Goal: Book appointment/travel/reservation

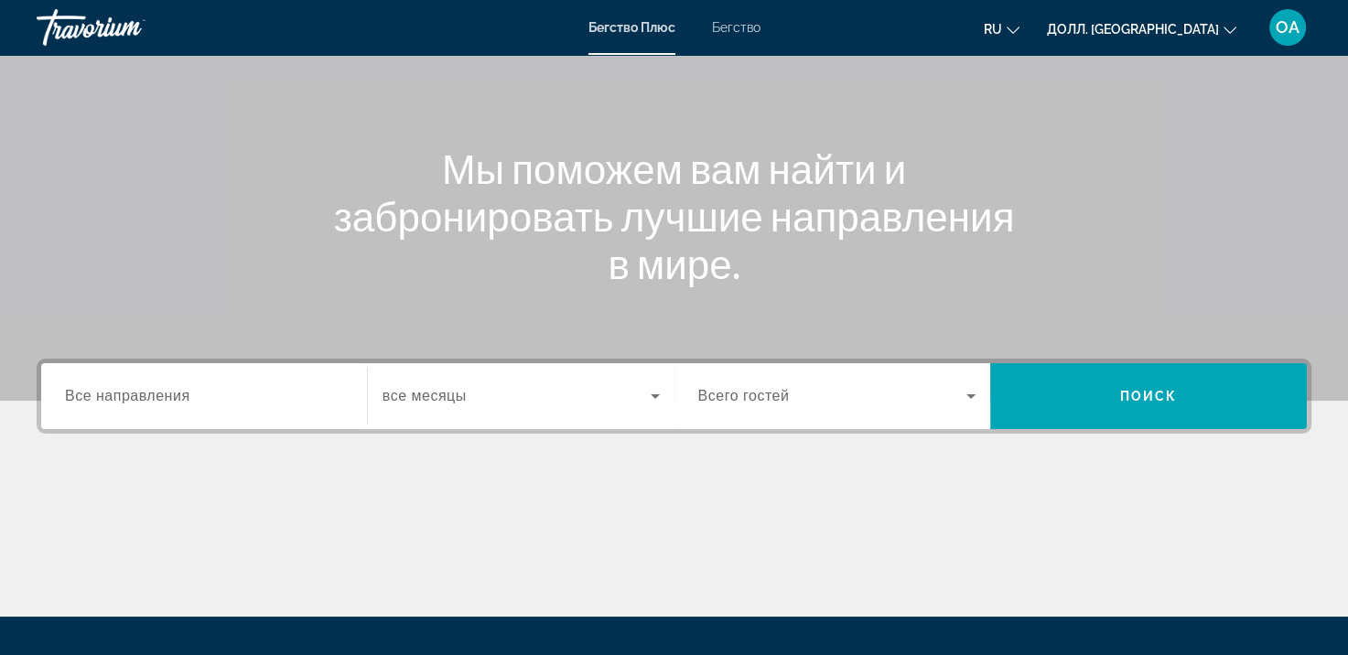
scroll to position [146, 0]
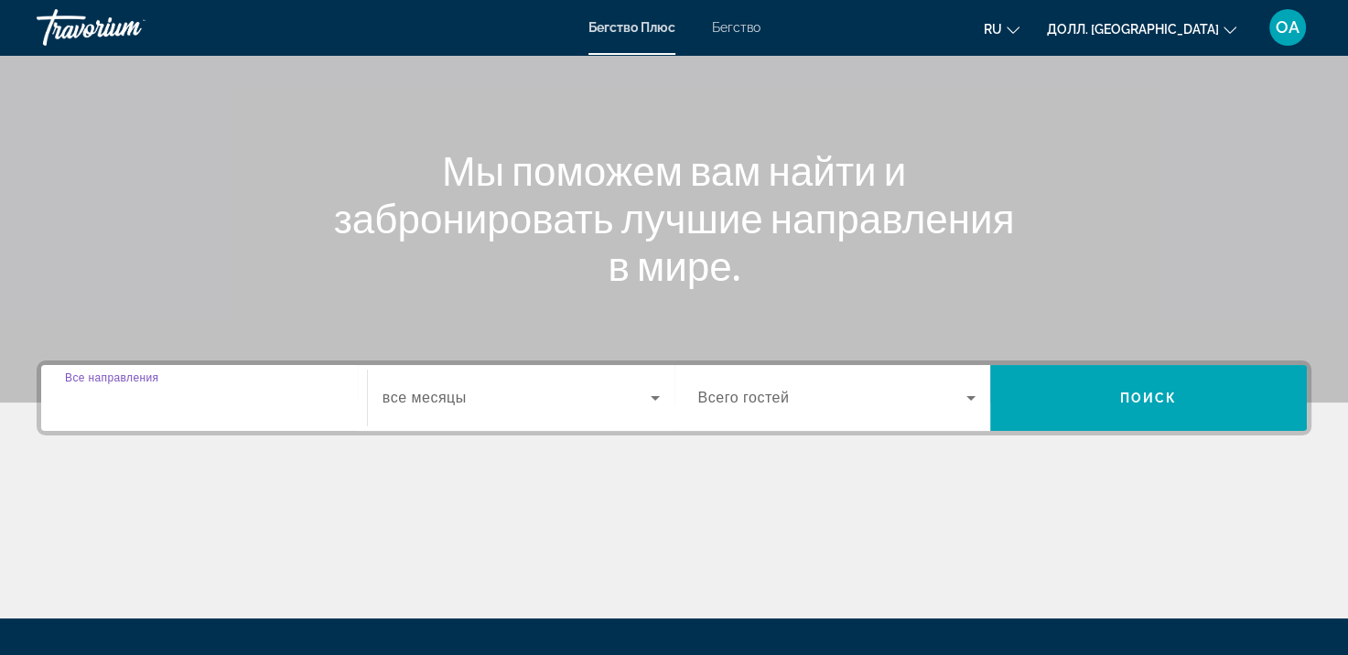
click at [215, 388] on input "Пункт назначения Все направления" at bounding box center [204, 399] width 278 height 22
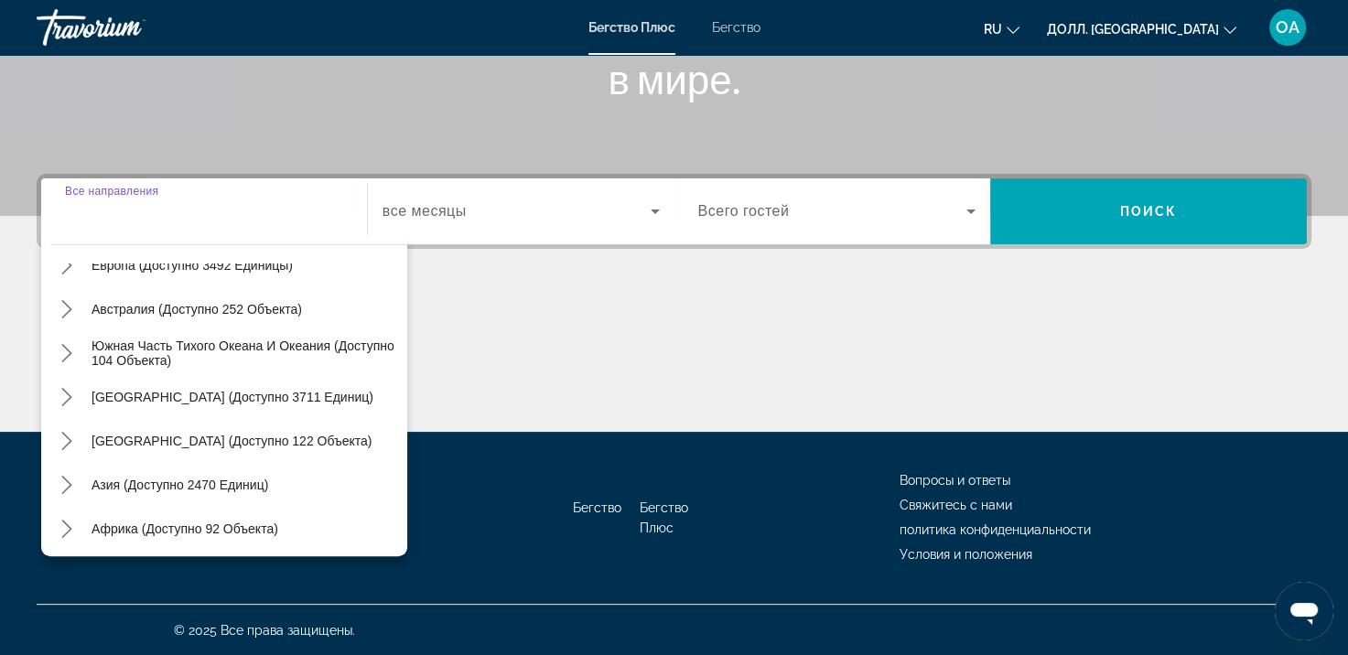
scroll to position [297, 0]
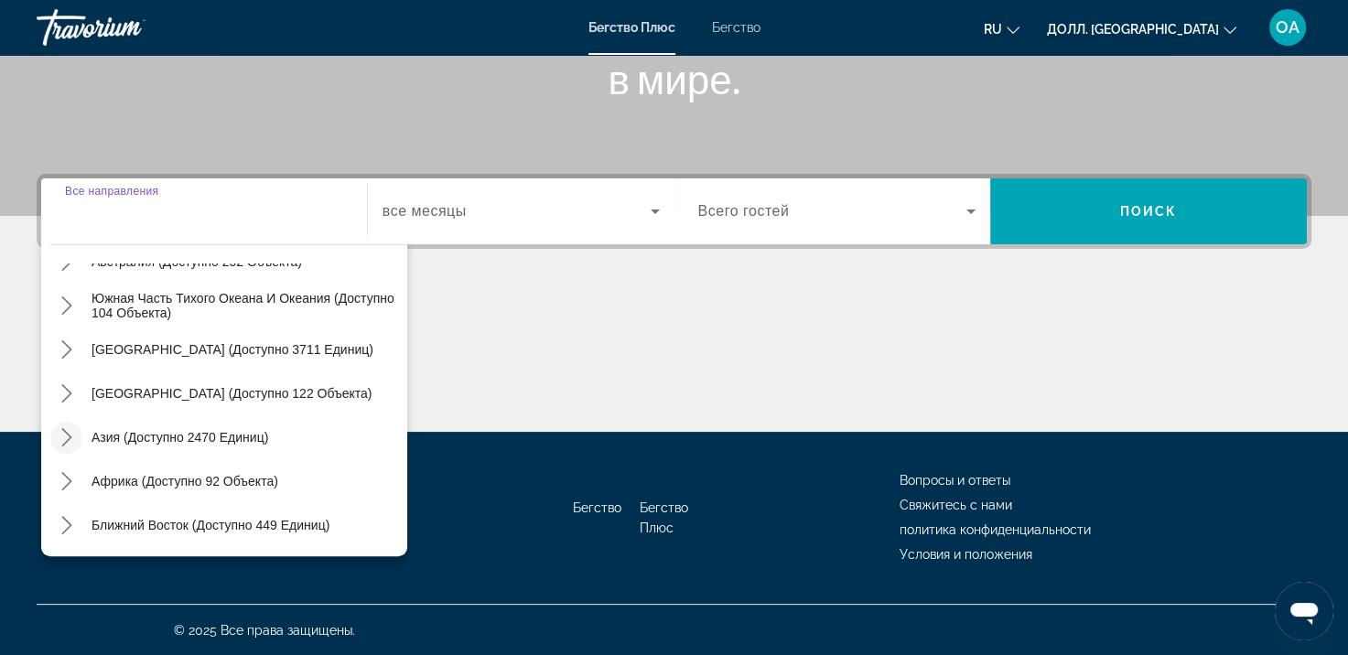
click at [66, 444] on icon "Подменю «Переключить Азию» (доступно 2470 единиц)" at bounding box center [67, 437] width 18 height 18
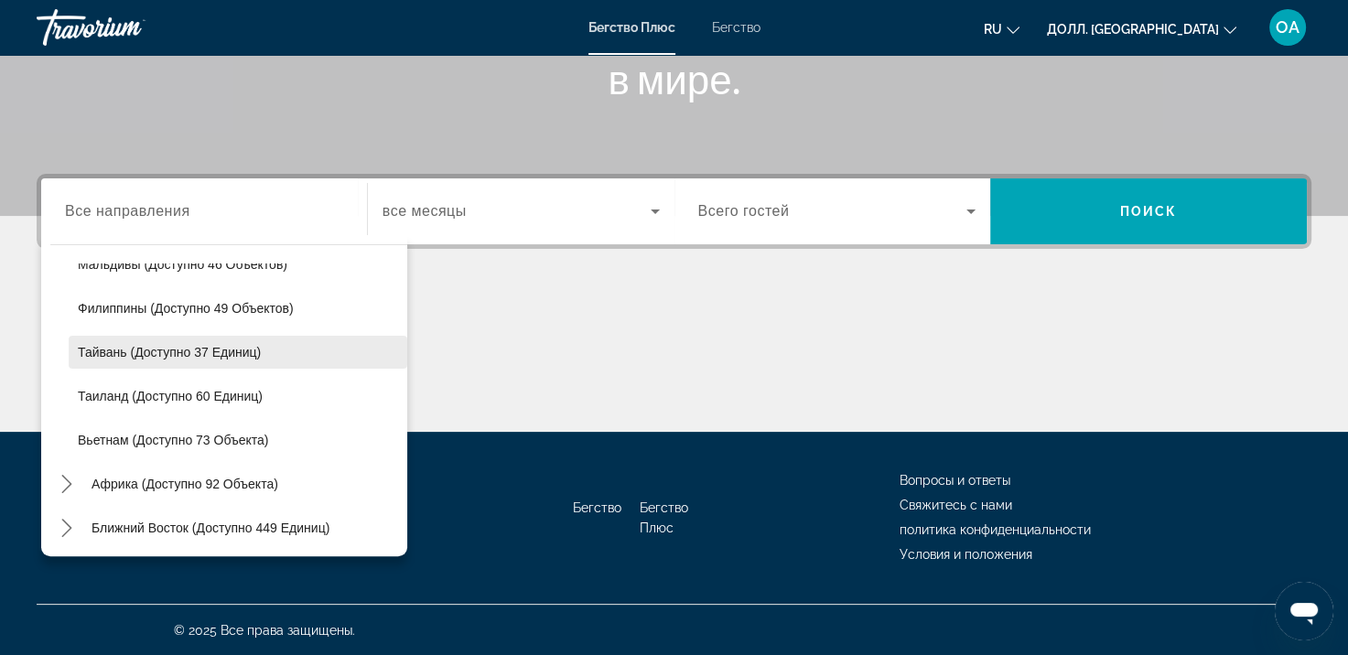
scroll to position [736, 0]
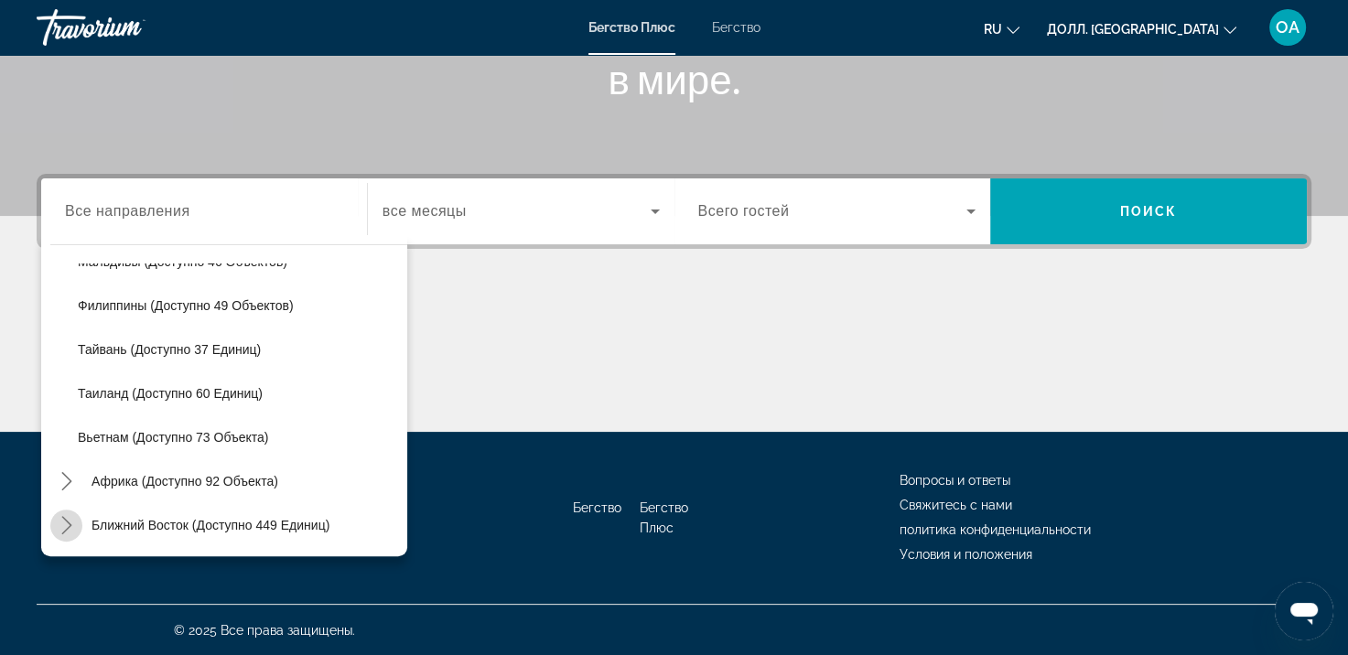
click at [66, 524] on icon "Подменю «Ближний Восток» (доступно 449 единиц)" at bounding box center [67, 525] width 18 height 18
click at [63, 389] on icon "Подменю «Ближний Восток» (доступно 449 единиц)" at bounding box center [67, 393] width 18 height 18
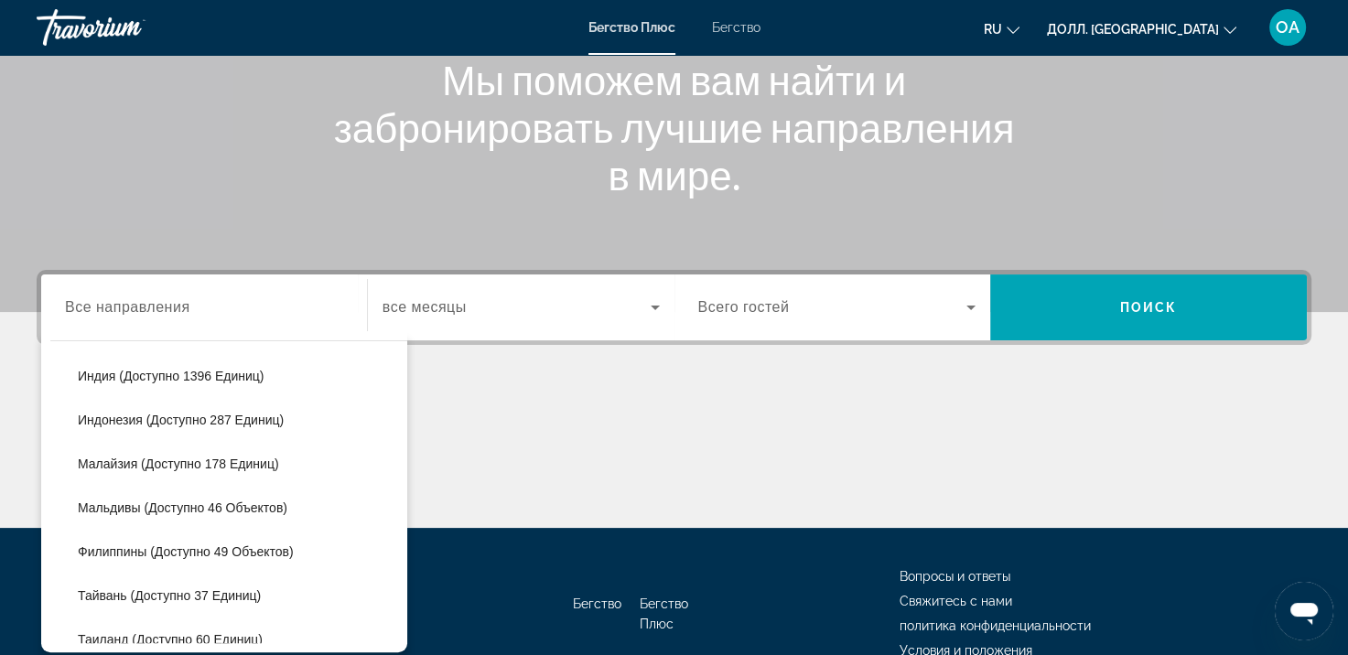
scroll to position [592, 0]
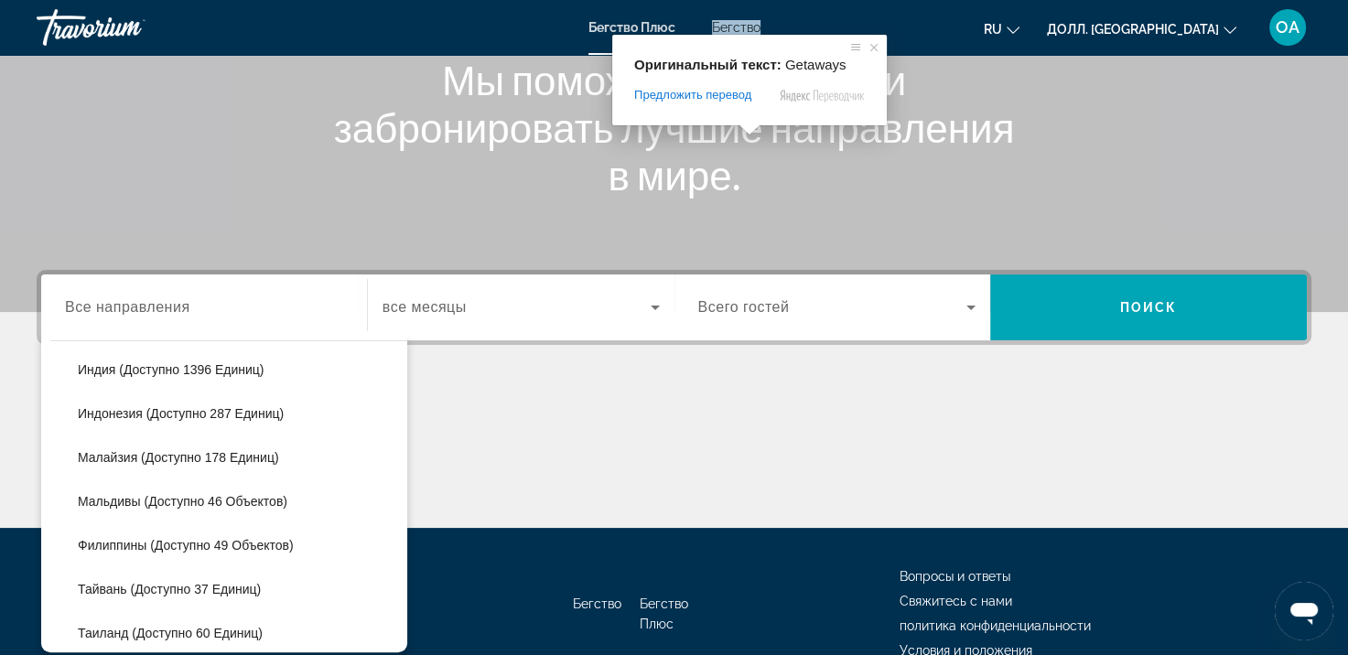
click at [733, 27] on ya-tr-span "Бегство" at bounding box center [736, 27] width 49 height 15
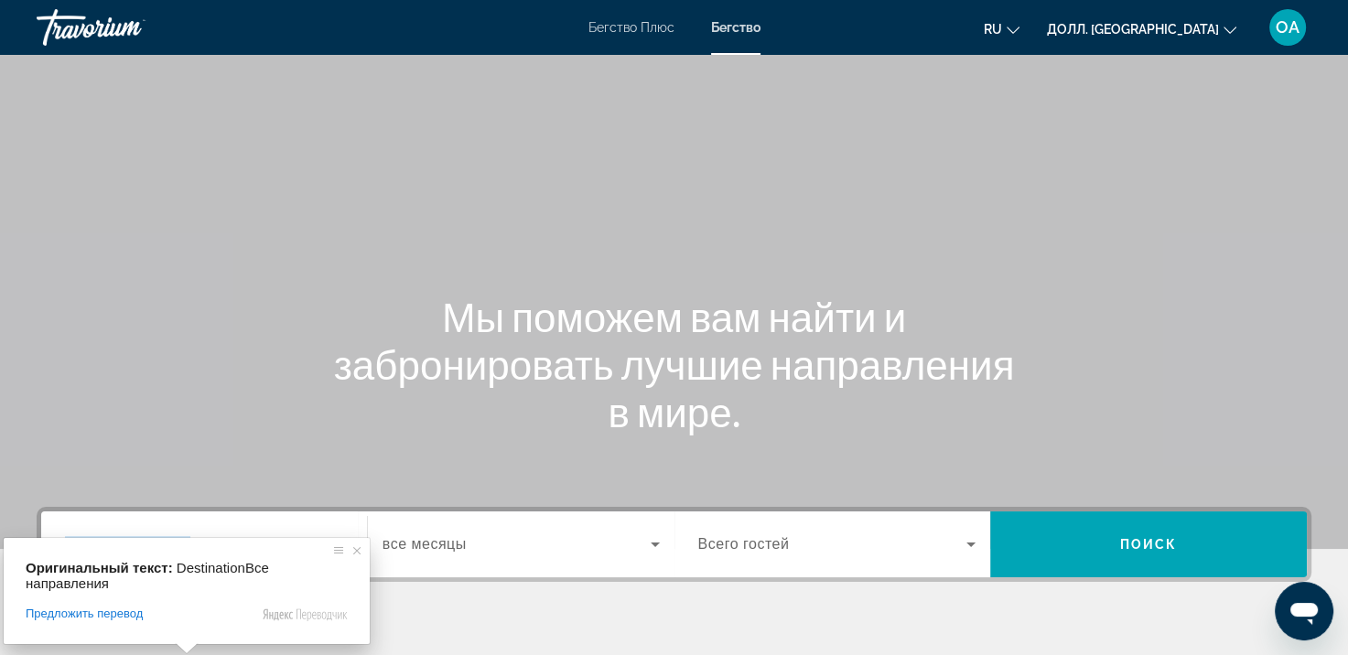
click at [174, 544] on body "Перейти к основному содержанию Бегство Плюс Бегство RU English Español Français…" at bounding box center [674, 327] width 1348 height 655
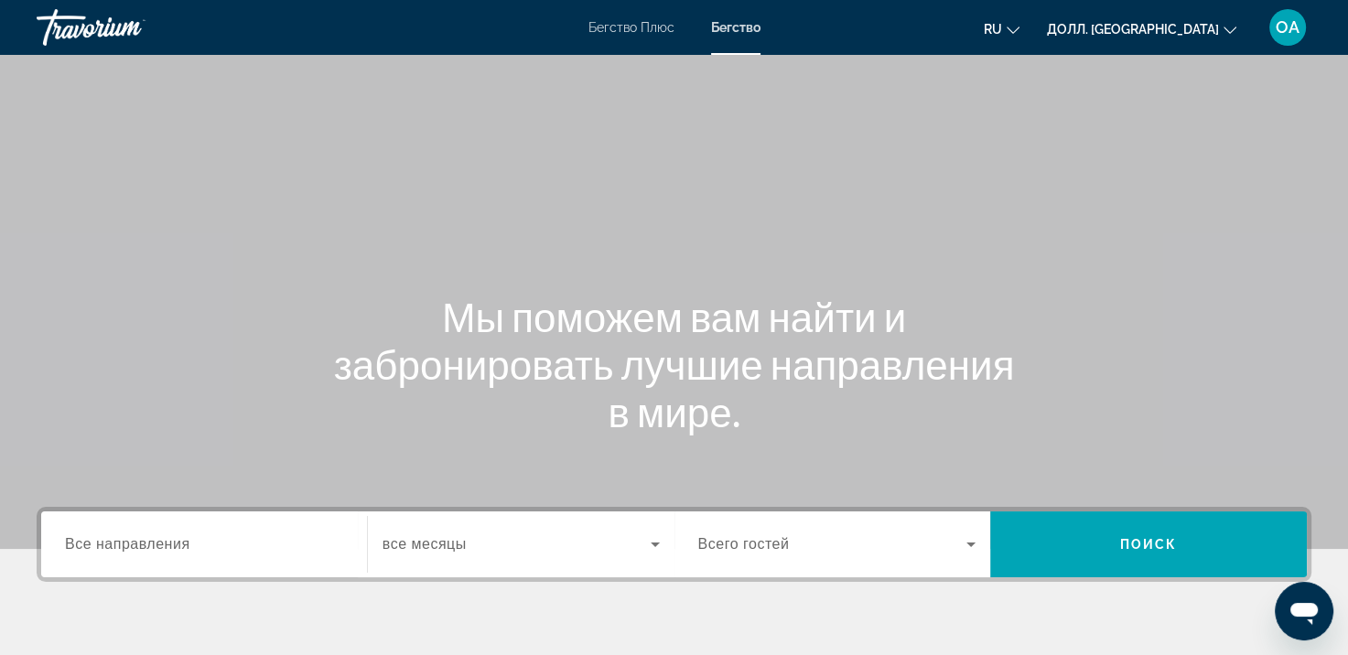
click at [174, 544] on ya-tr-span "Все направления" at bounding box center [127, 544] width 125 height 16
click at [174, 544] on input "Пункт назначения Все направления" at bounding box center [204, 546] width 278 height 22
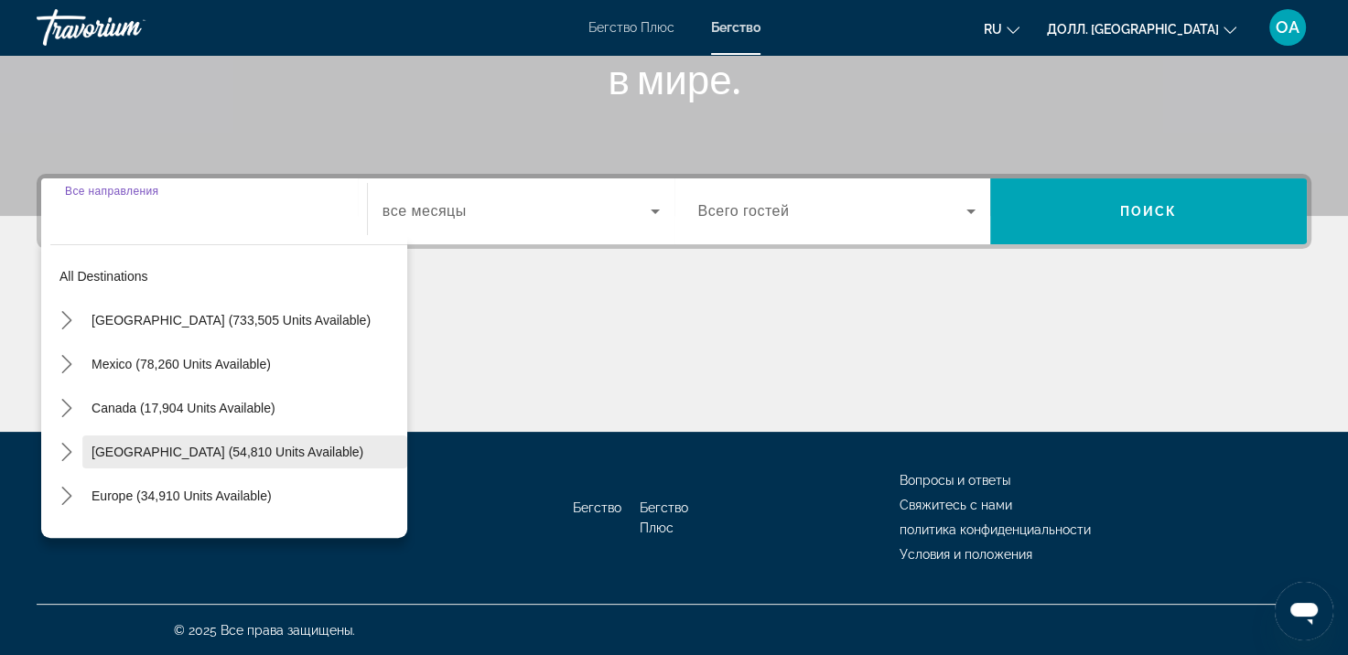
scroll to position [297, 0]
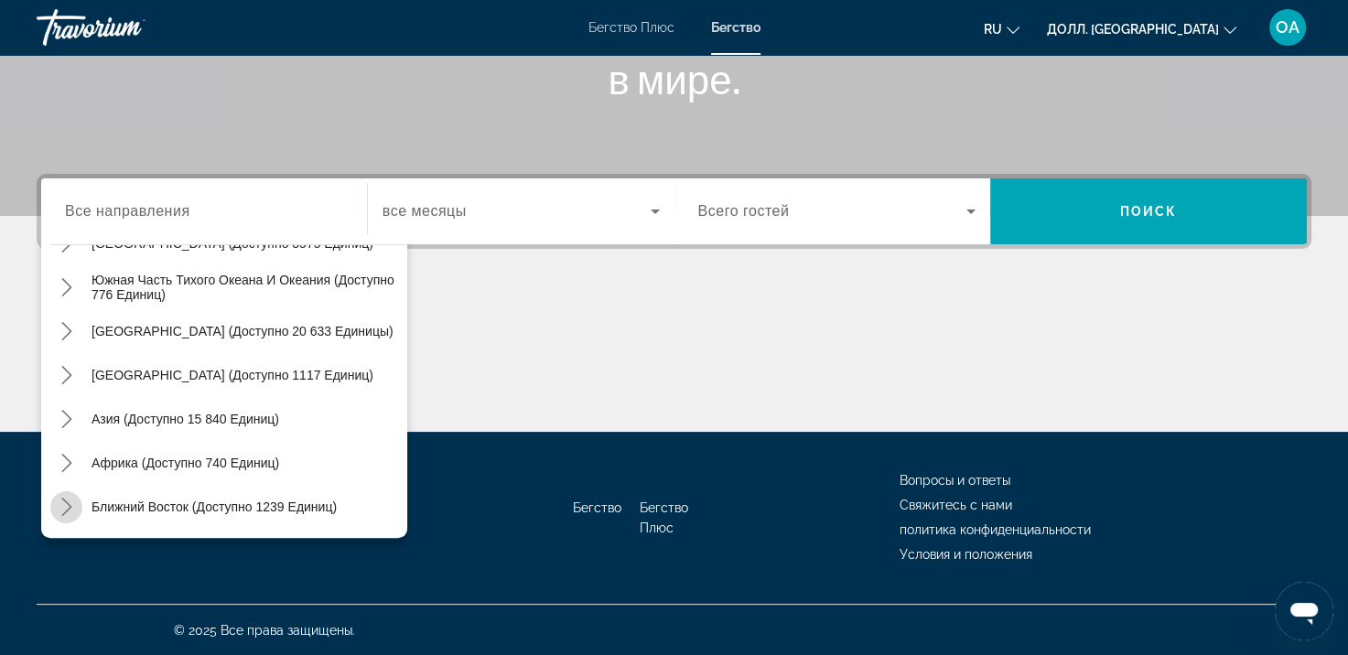
click at [66, 506] on icon "Переключить подменю «Ближний Восток» (доступно 1239 единиц)" at bounding box center [67, 507] width 18 height 18
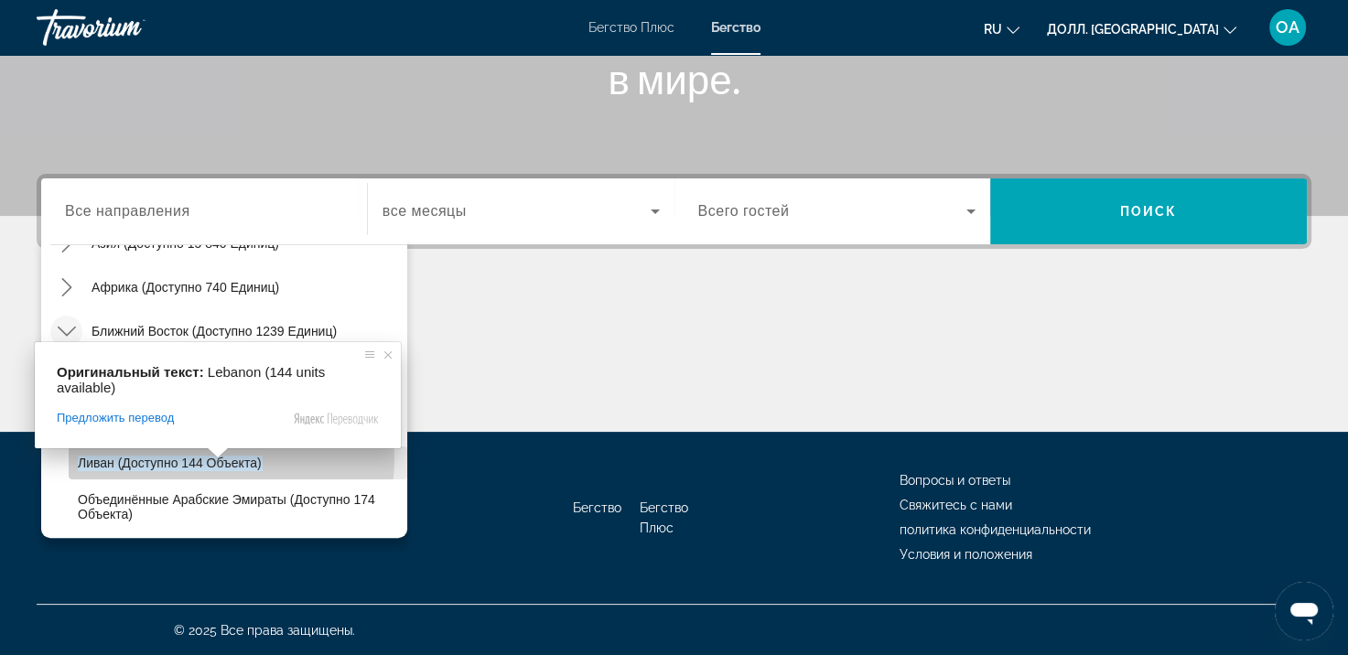
click at [201, 457] on ya-tr-span "Ливан (доступно 144 объекта)" at bounding box center [170, 463] width 184 height 15
type input "**********"
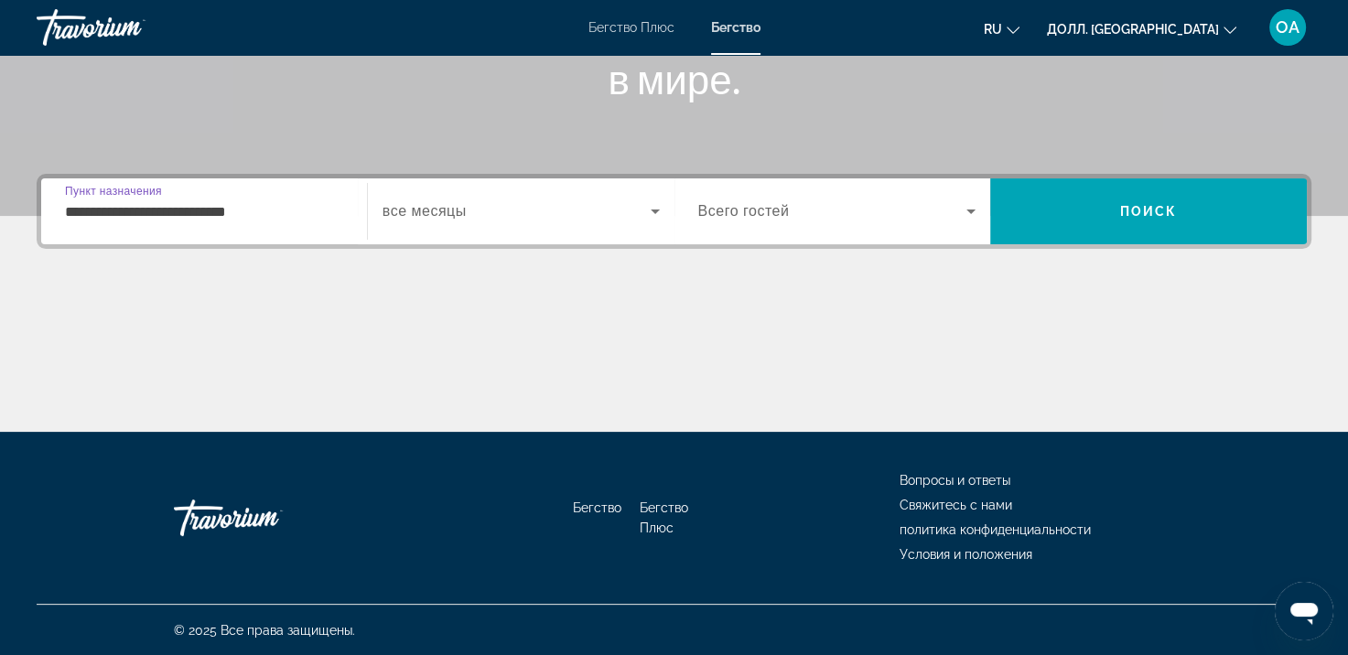
click at [259, 213] on input "**********" at bounding box center [204, 212] width 278 height 22
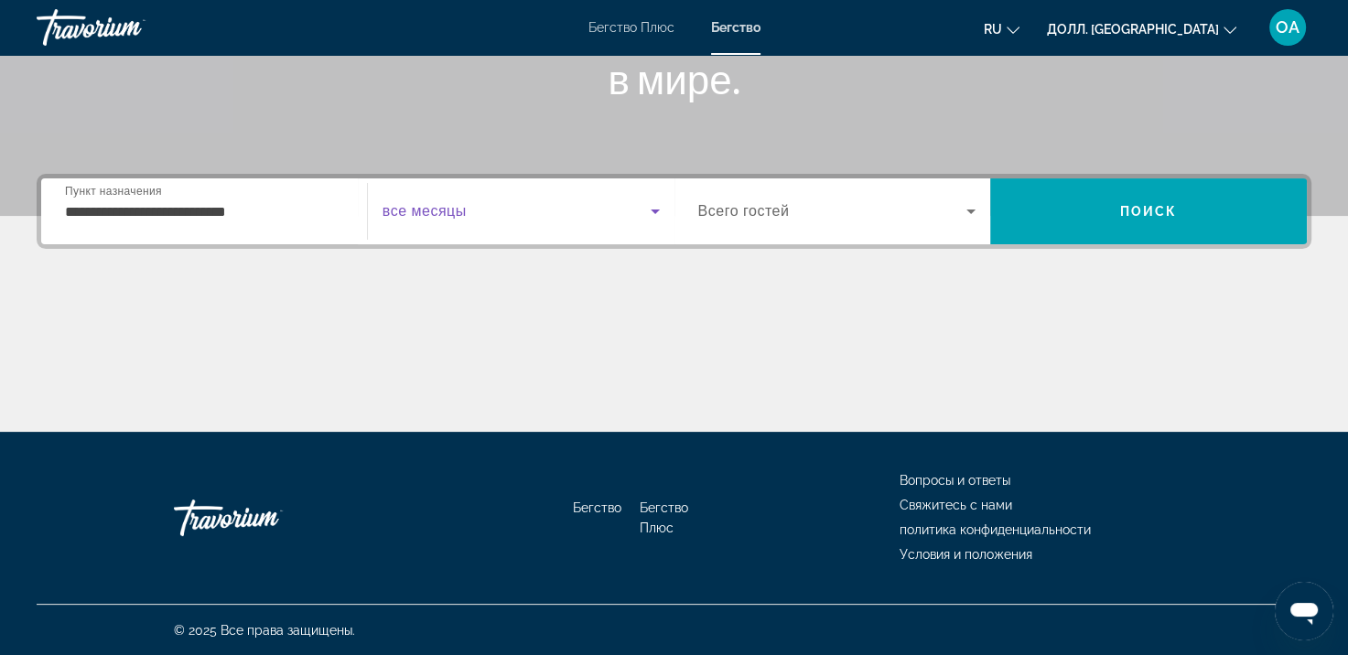
click at [652, 207] on icon "Виджет поиска" at bounding box center [655, 211] width 22 height 22
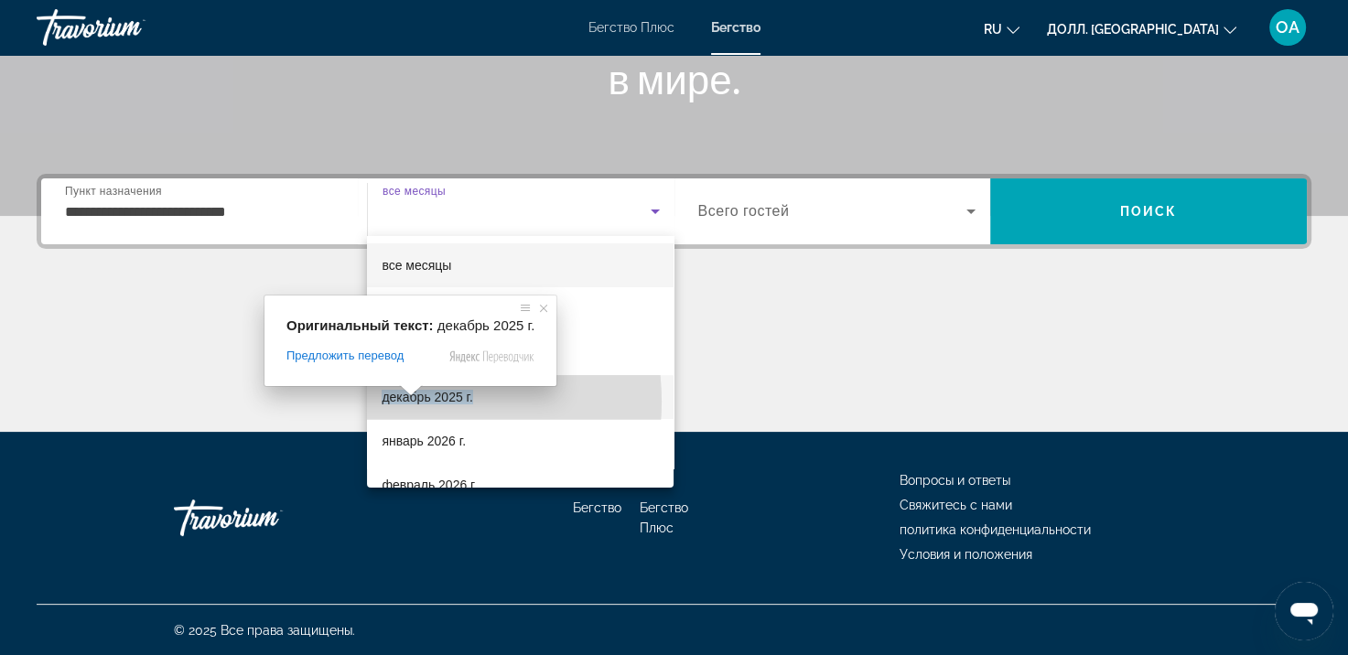
click at [402, 402] on ya-tr-span "декабрь 2025 г." at bounding box center [427, 397] width 91 height 15
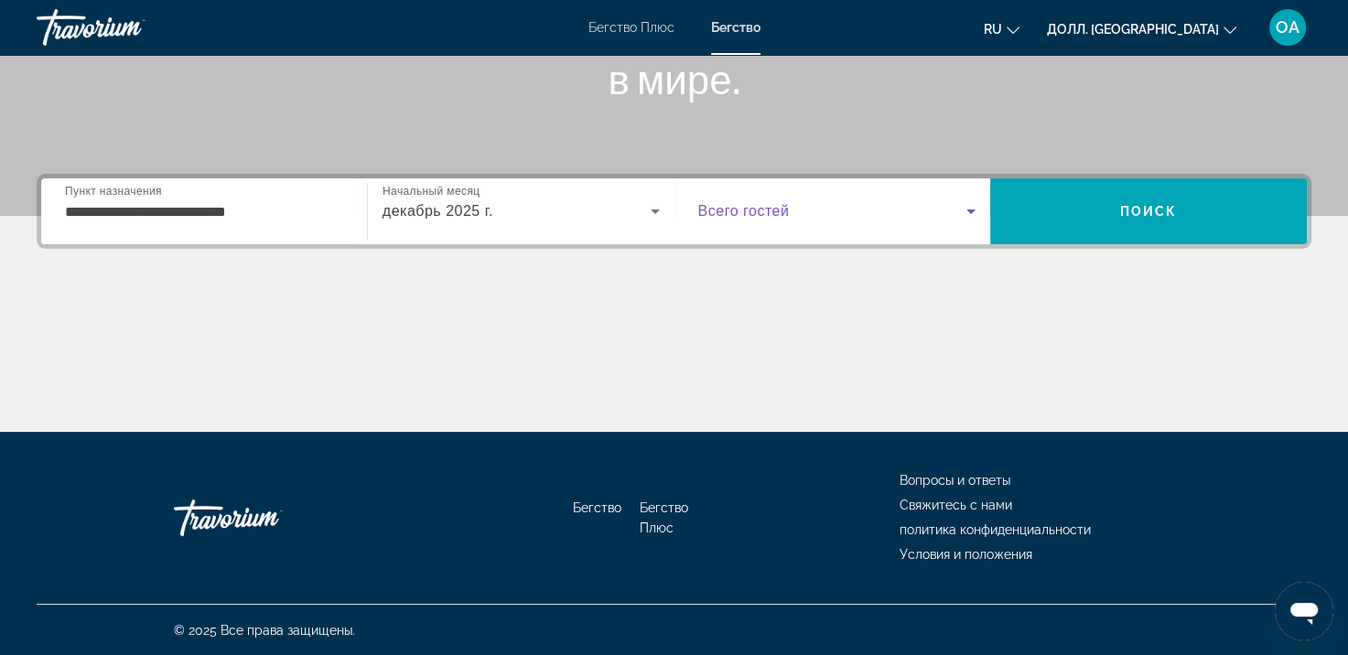
click at [974, 216] on icon "Виджет поиска" at bounding box center [971, 211] width 22 height 22
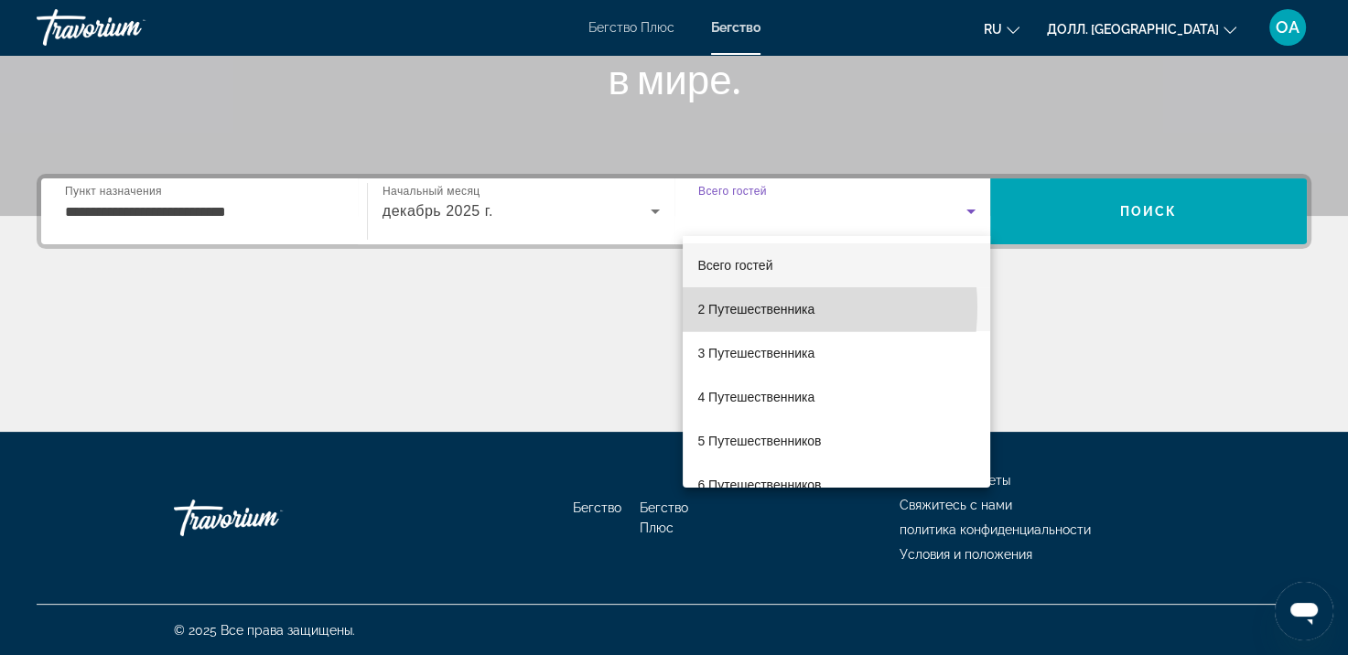
click at [745, 308] on ya-tr-span "2 Путешественника" at bounding box center [755, 309] width 117 height 15
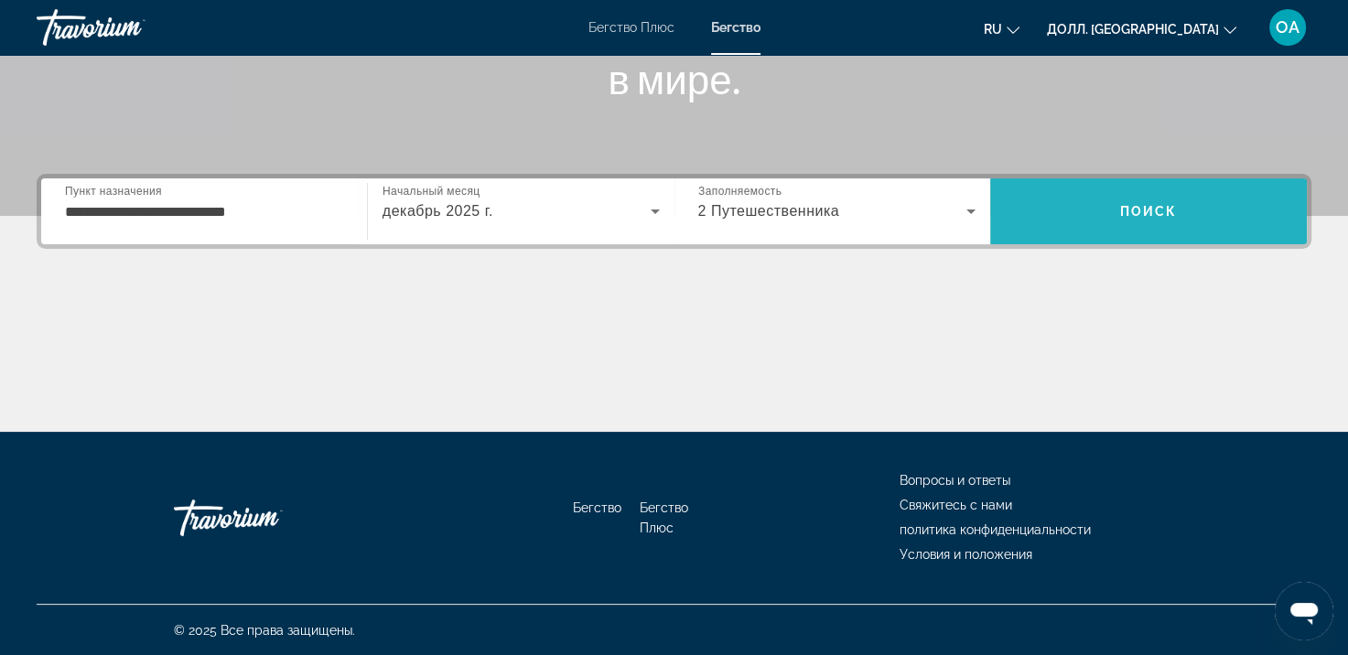
click at [1147, 200] on span "Поиск" at bounding box center [1148, 211] width 317 height 44
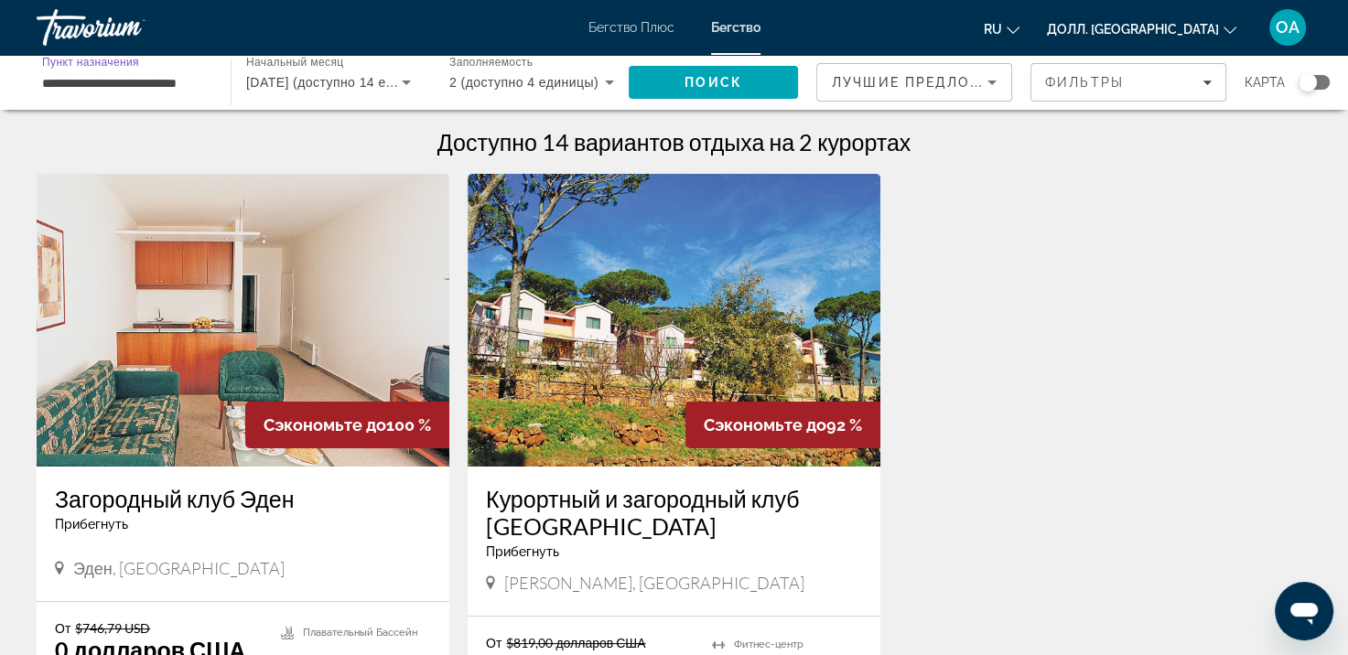
click at [138, 83] on input "**********" at bounding box center [124, 83] width 165 height 22
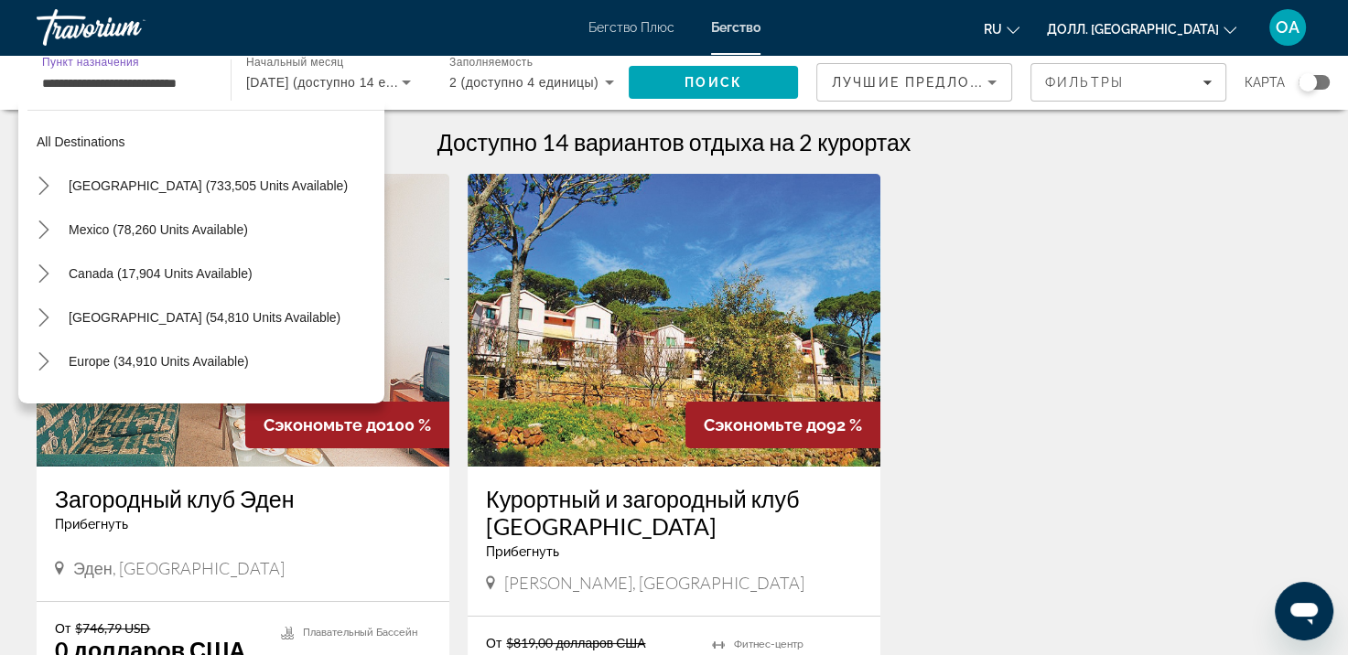
scroll to position [472, 0]
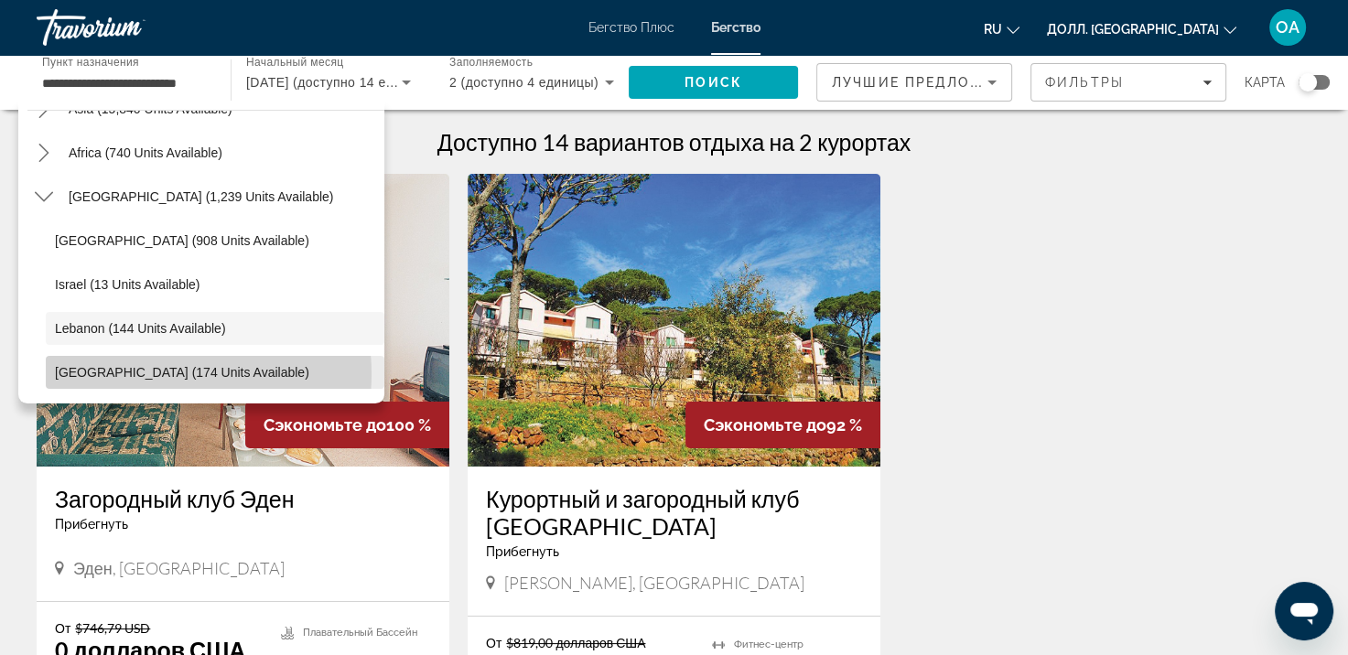
click at [150, 373] on span "[GEOGRAPHIC_DATA] (174 units available)" at bounding box center [182, 372] width 254 height 15
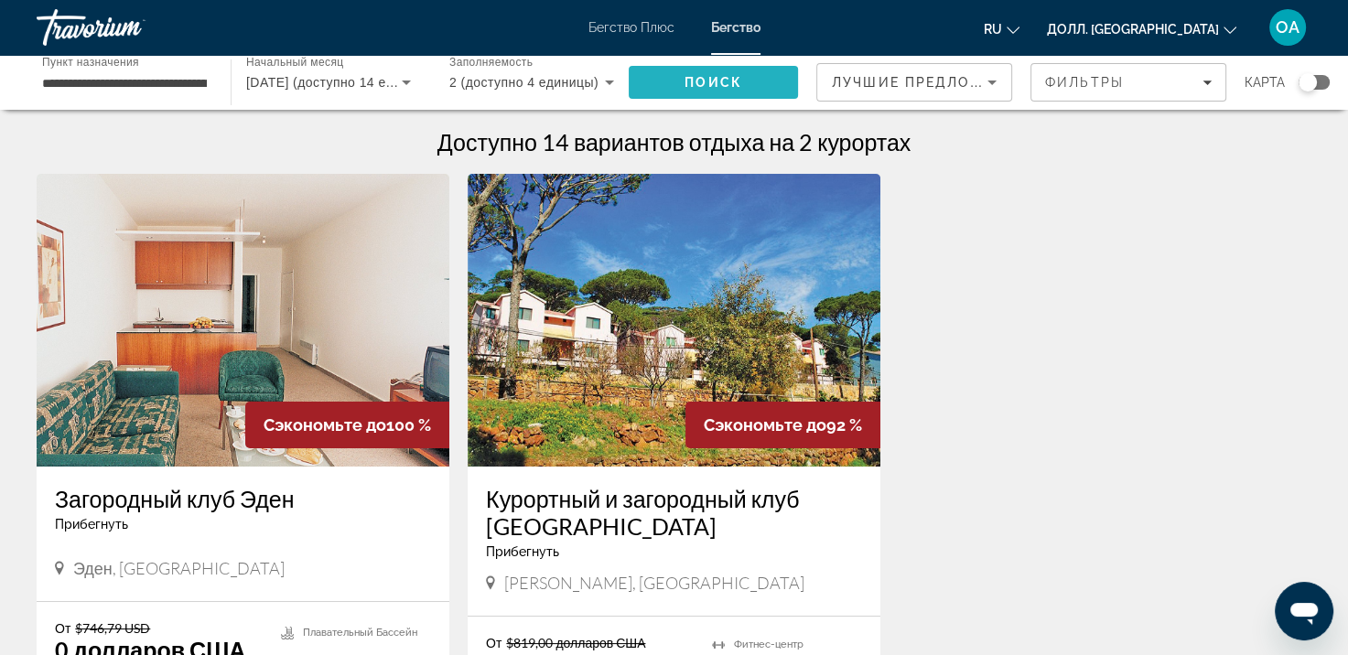
click at [685, 86] on span "Поиск" at bounding box center [713, 82] width 169 height 44
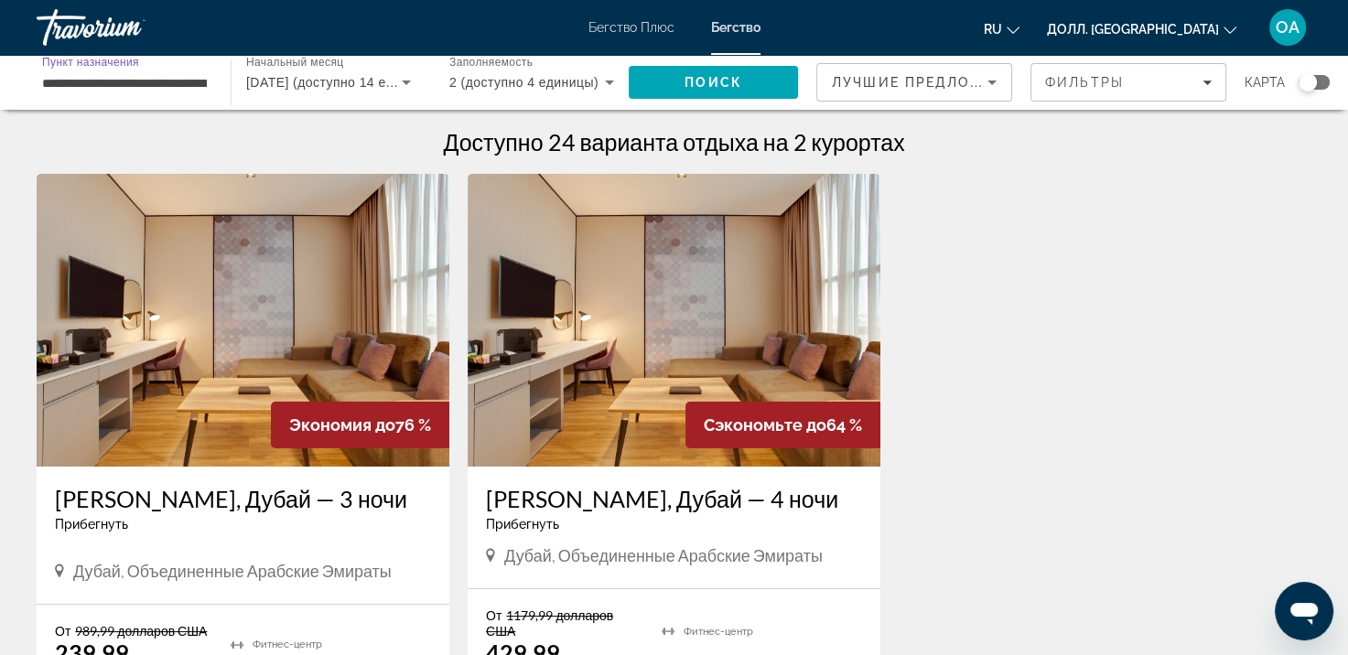
click at [198, 76] on input "**********" at bounding box center [124, 83] width 165 height 22
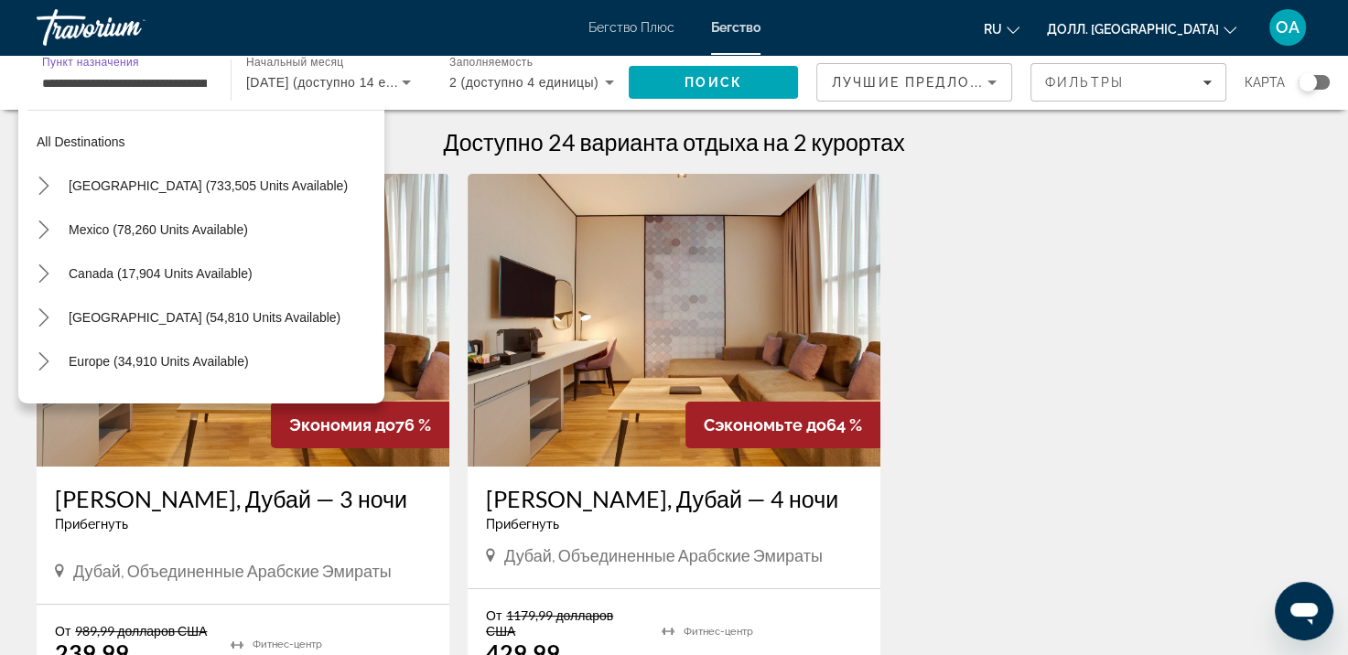
scroll to position [472, 0]
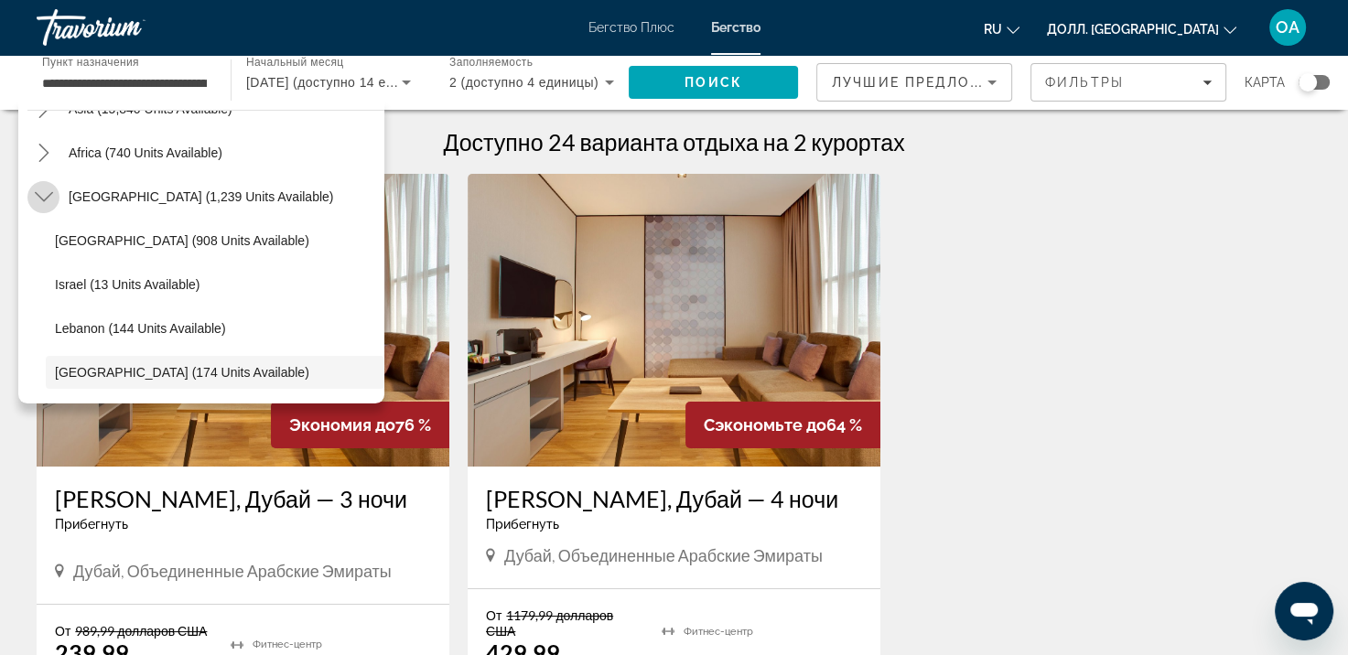
click at [44, 200] on icon "Toggle Middle East (1,239 units available) submenu" at bounding box center [43, 197] width 18 height 10
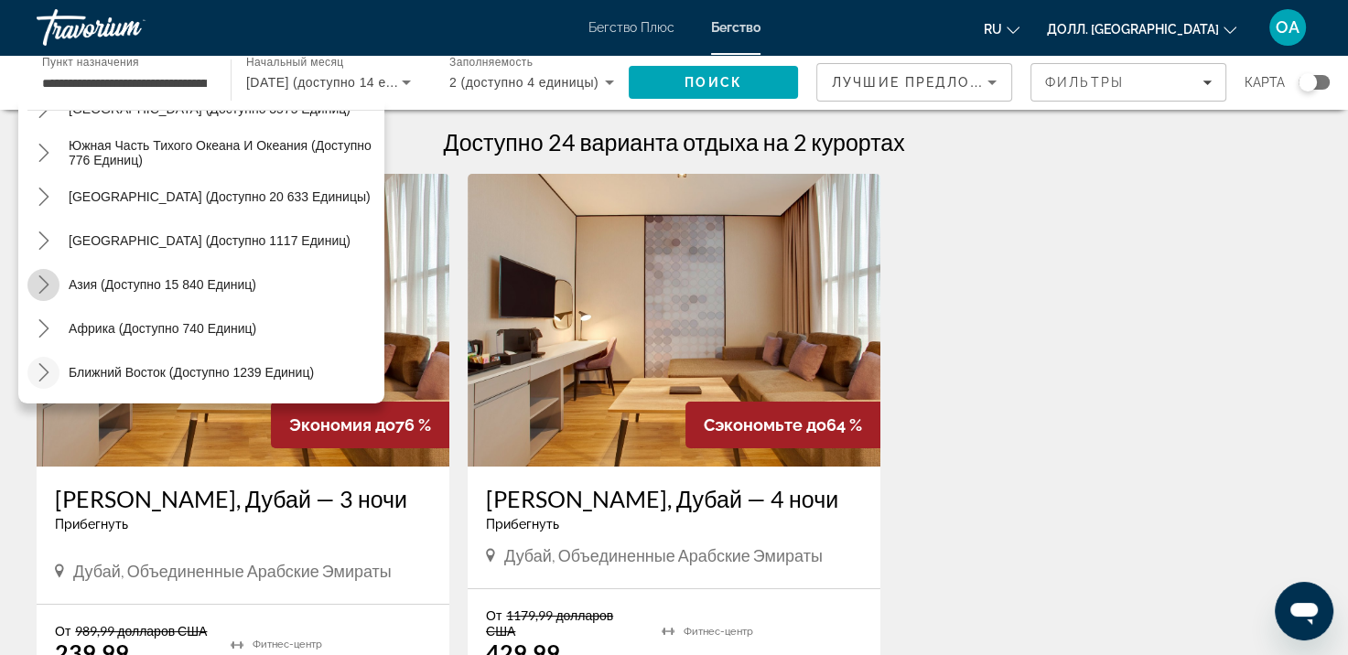
click at [37, 286] on icon "Подменю «Переключить Азию» (доступно 15 840 единиц)" at bounding box center [44, 285] width 18 height 18
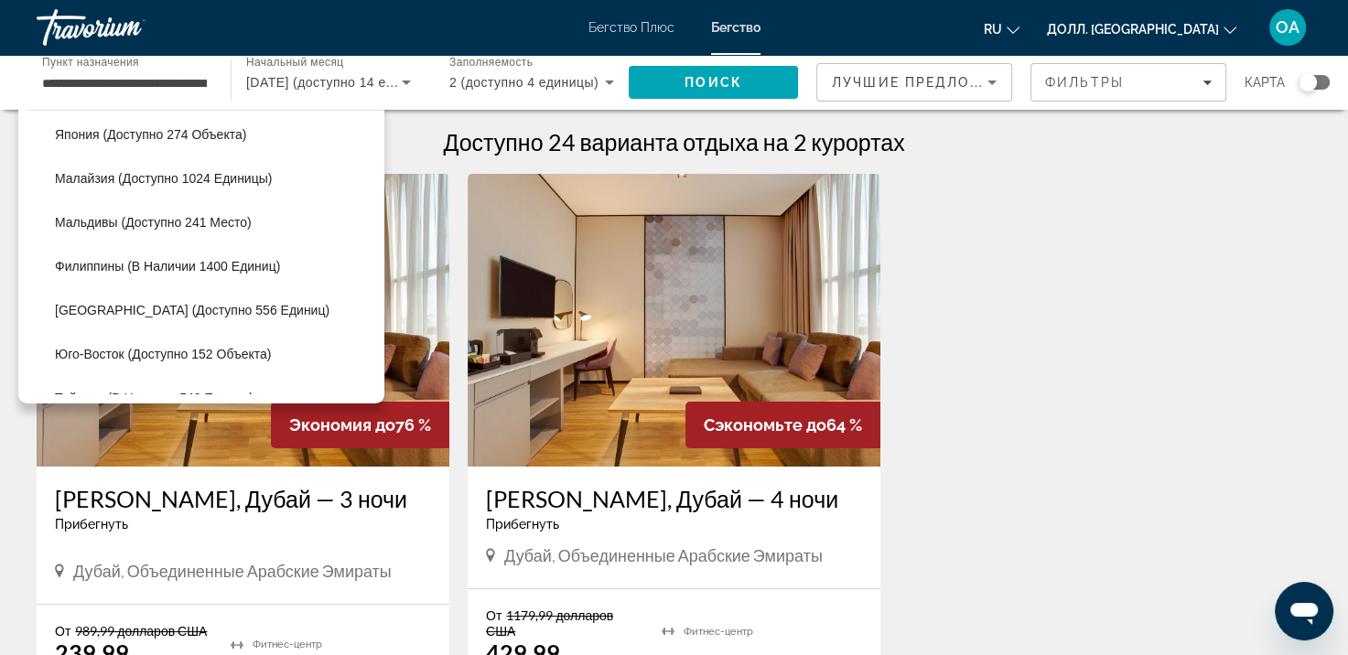
scroll to position [711, 0]
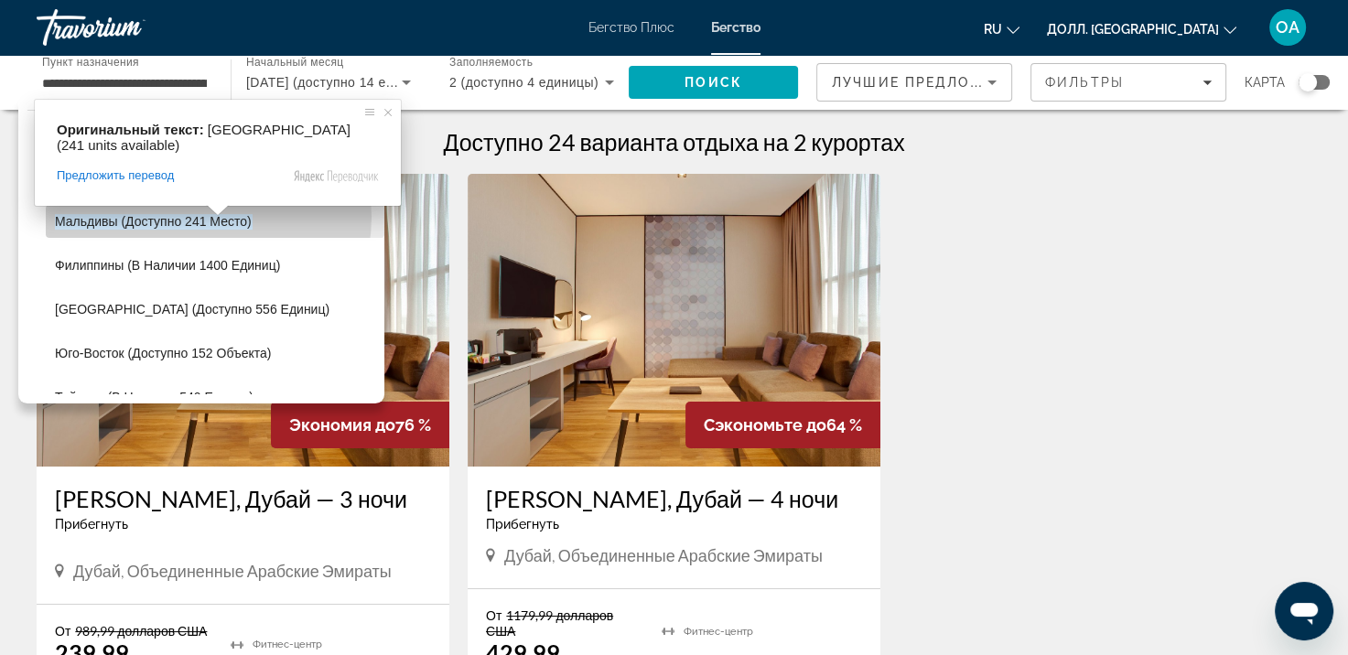
click at [205, 216] on body "**********" at bounding box center [674, 327] width 1348 height 655
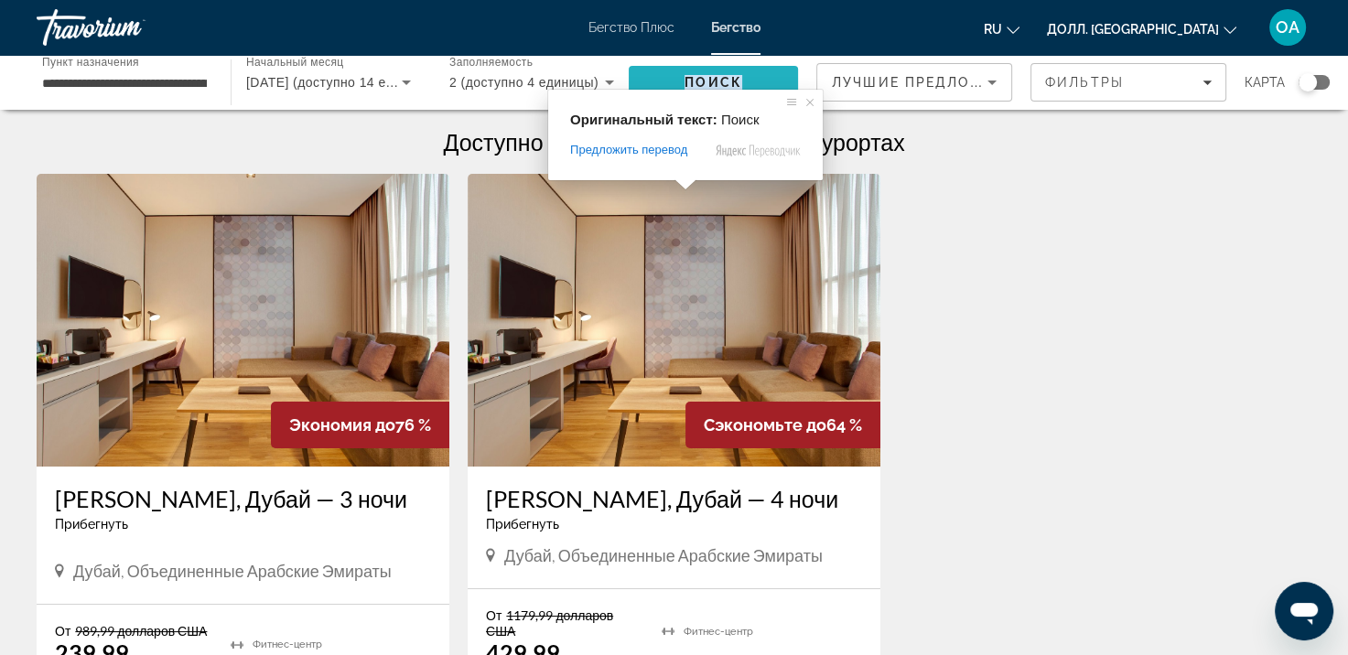
click at [686, 87] on ya-tr-span "Поиск" at bounding box center [714, 82] width 58 height 15
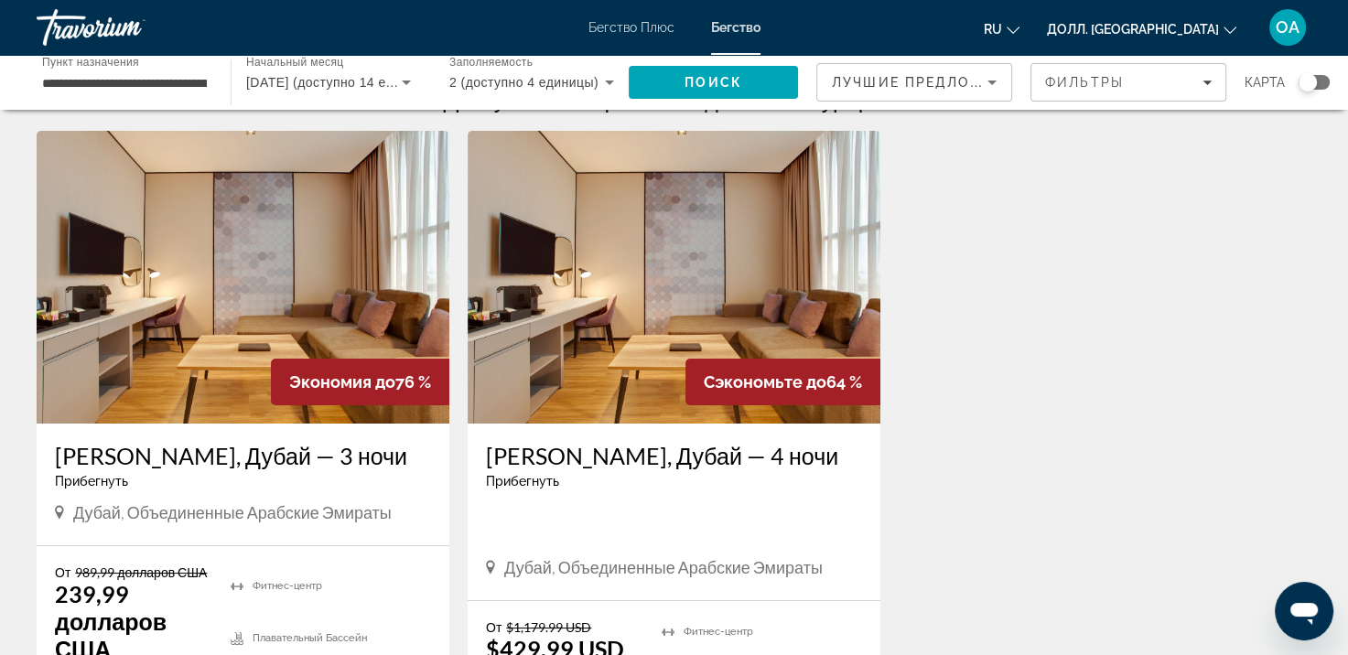
scroll to position [0, 0]
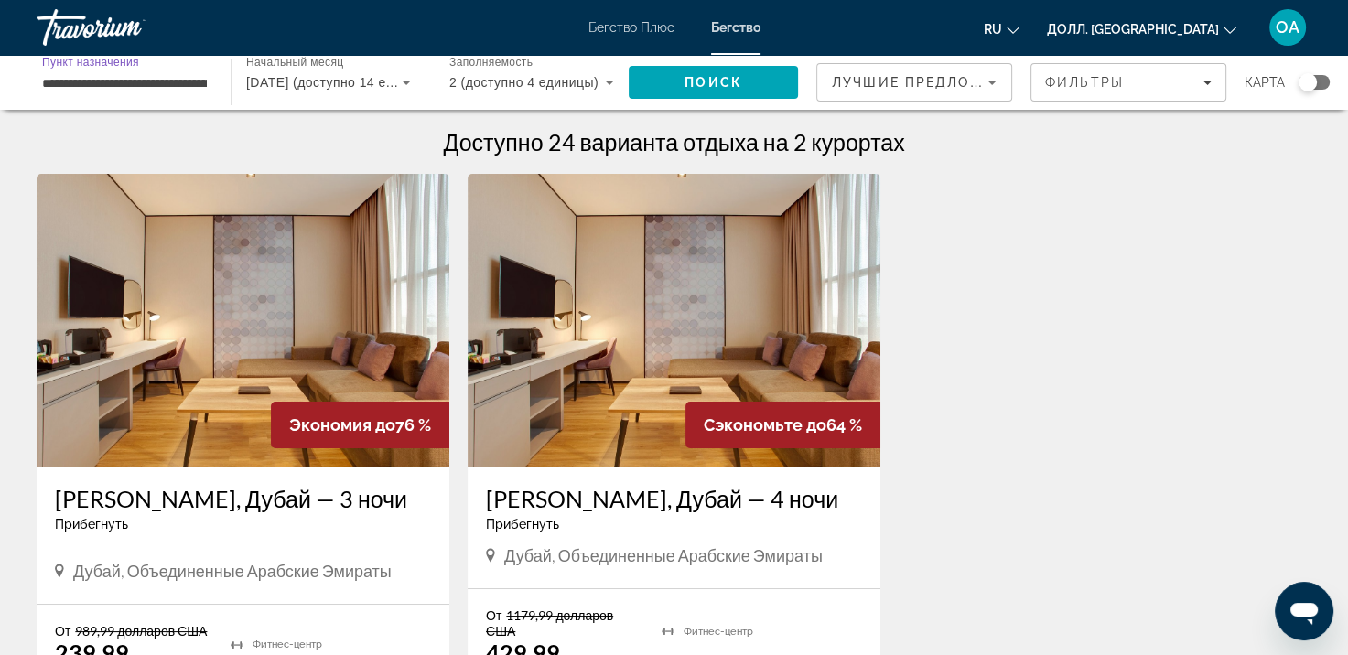
click at [188, 80] on input "**********" at bounding box center [124, 83] width 165 height 22
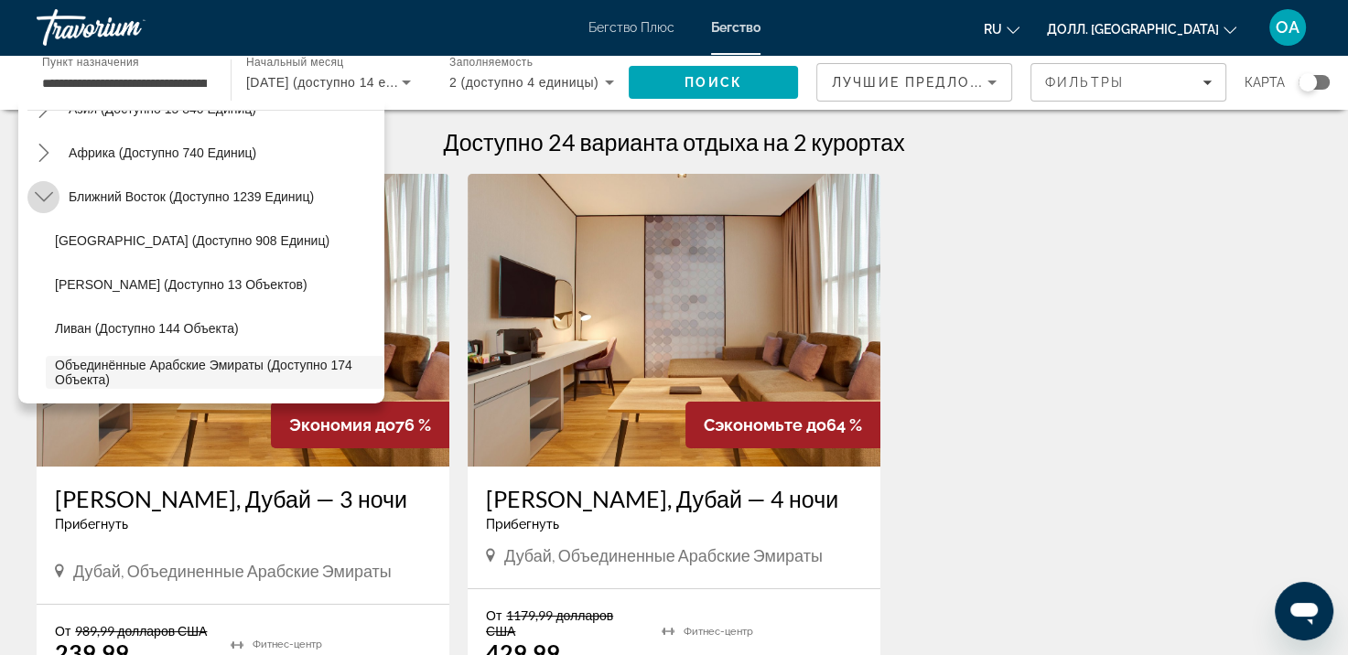
click at [41, 193] on icon "Переключить подменю «Ближний Восток» (доступно 1239 единиц)" at bounding box center [44, 197] width 18 height 18
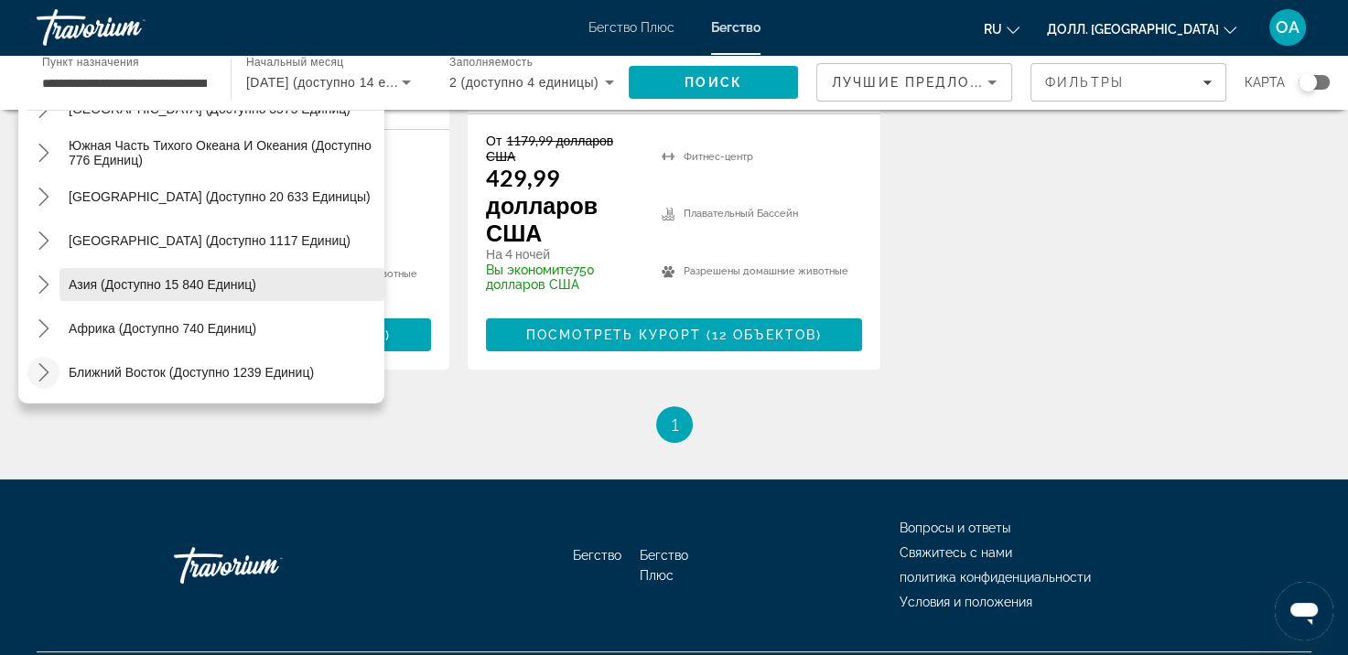
scroll to position [483, 0]
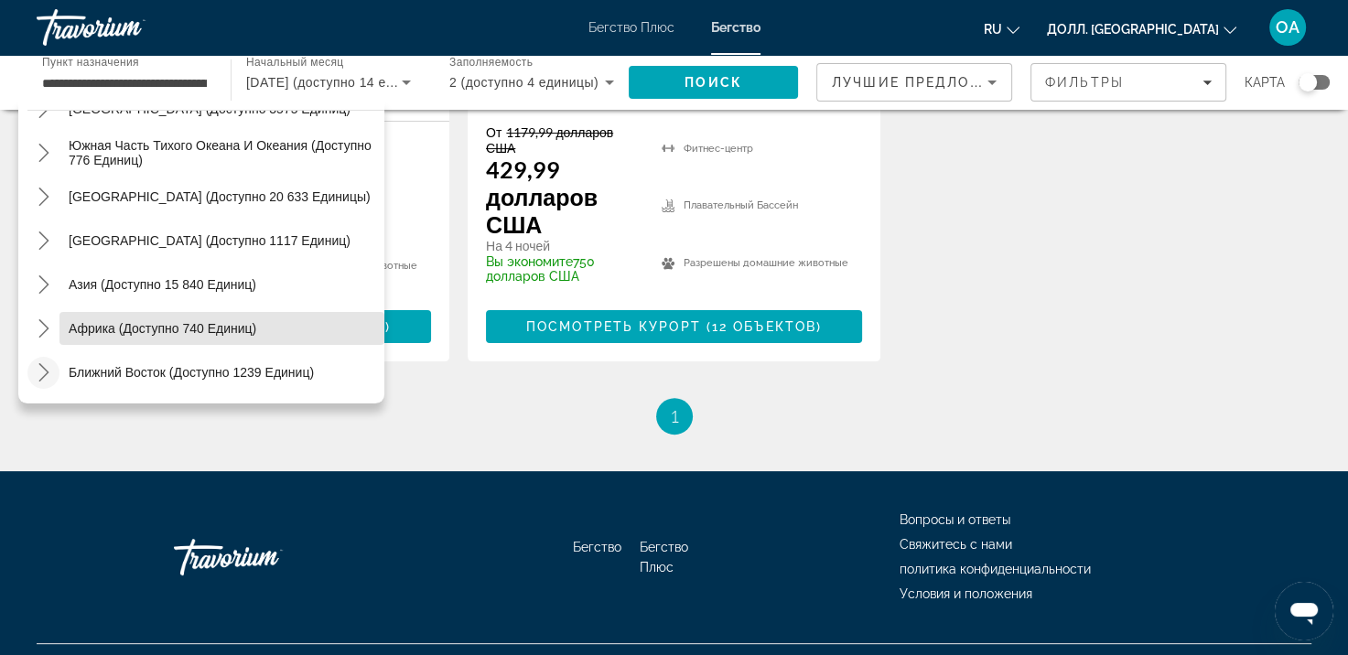
drag, startPoint x: 370, startPoint y: 320, endPoint x: 366, endPoint y: 340, distance: 19.6
click at [366, 340] on span "Выберите пункт назначения: Африка (доступно 740 мест)" at bounding box center [221, 329] width 325 height 44
type input "**********"
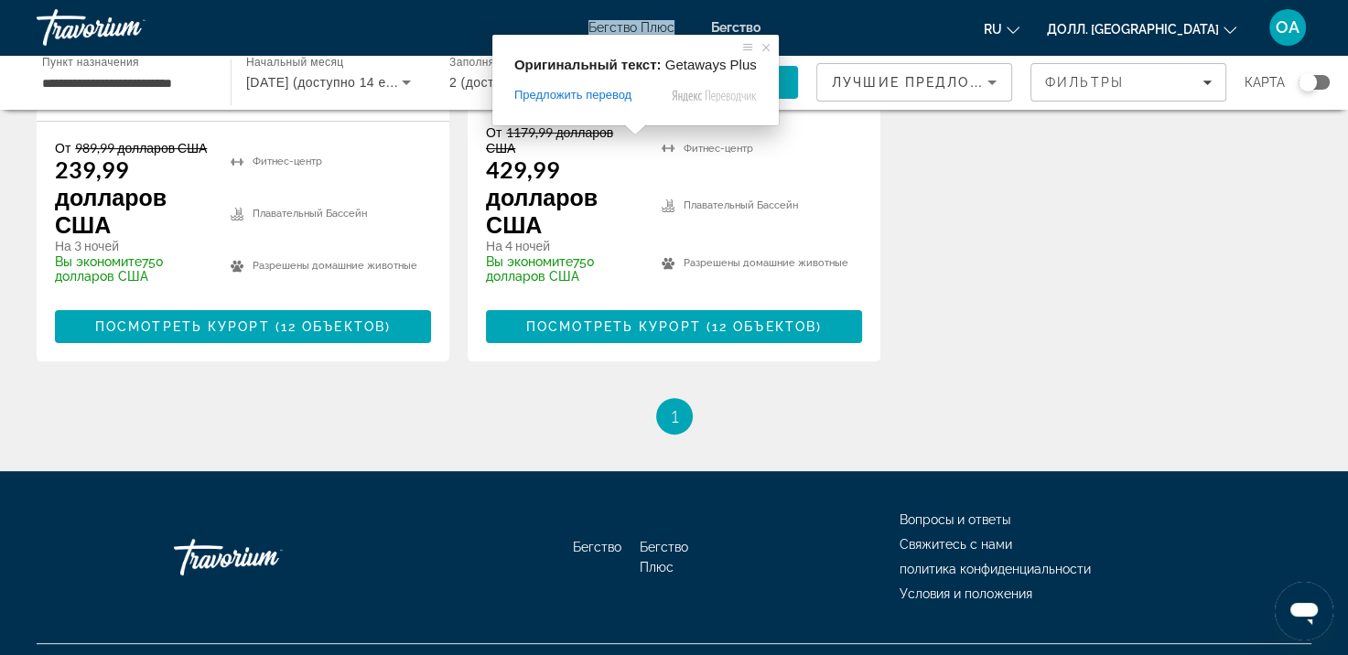
click at [628, 25] on ya-tr-span "Бегство Плюс" at bounding box center [632, 27] width 86 height 15
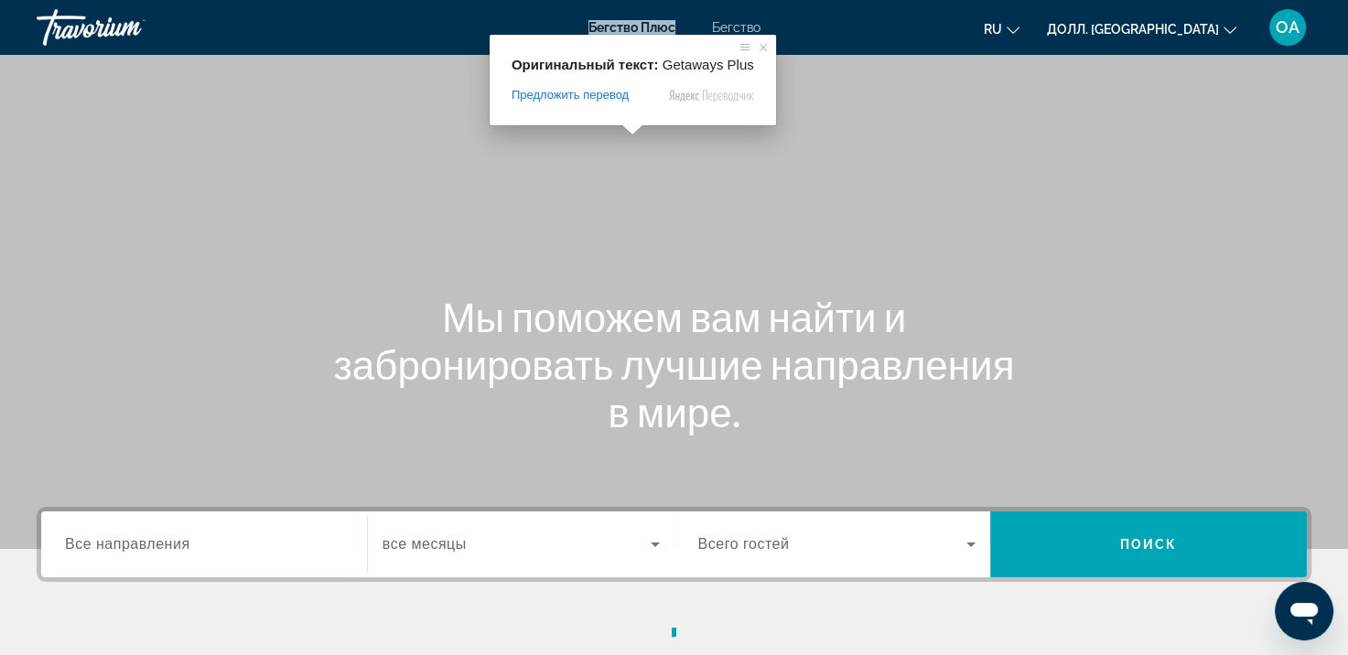
click at [628, 25] on ya-tr-span "Бегство Плюс" at bounding box center [632, 27] width 87 height 15
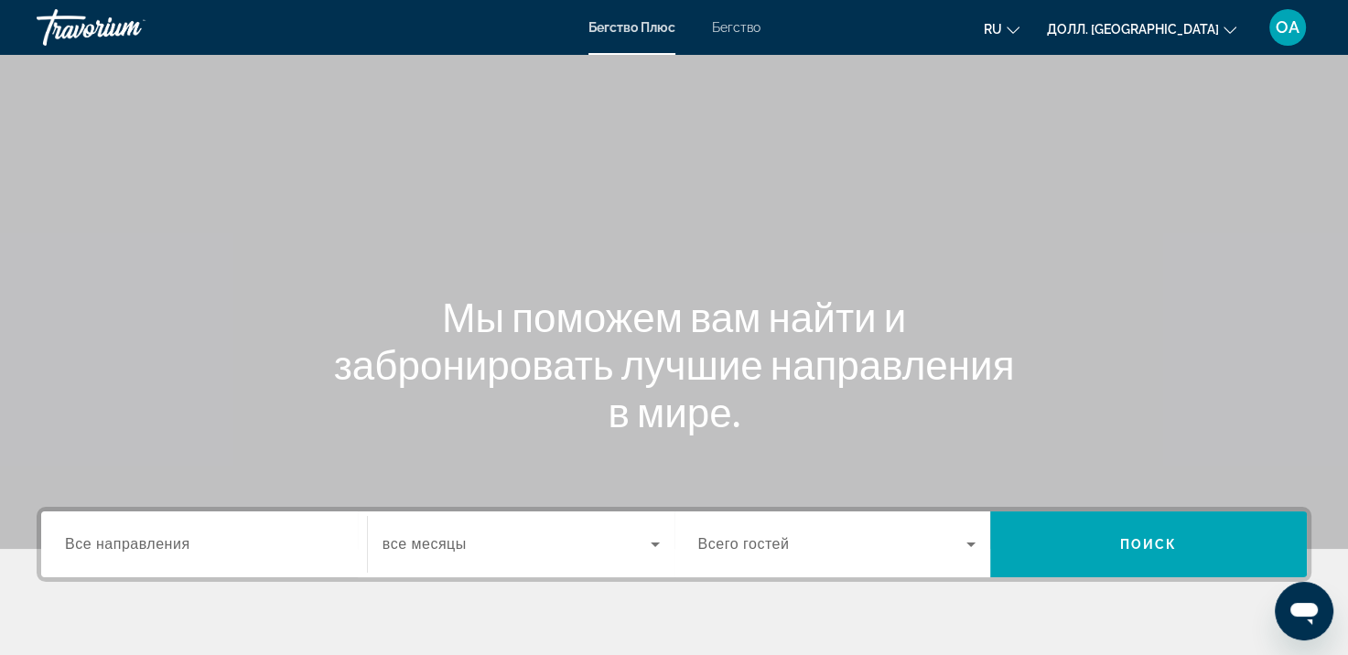
click at [628, 25] on ya-tr-span "Бегство Плюс" at bounding box center [632, 27] width 87 height 15
click at [158, 546] on body "Перейти к основному содержанию Бегство Плюс Бегство RU English Español Français…" at bounding box center [674, 327] width 1348 height 655
click at [247, 544] on input "Пункт назначения Все направления" at bounding box center [204, 546] width 278 height 22
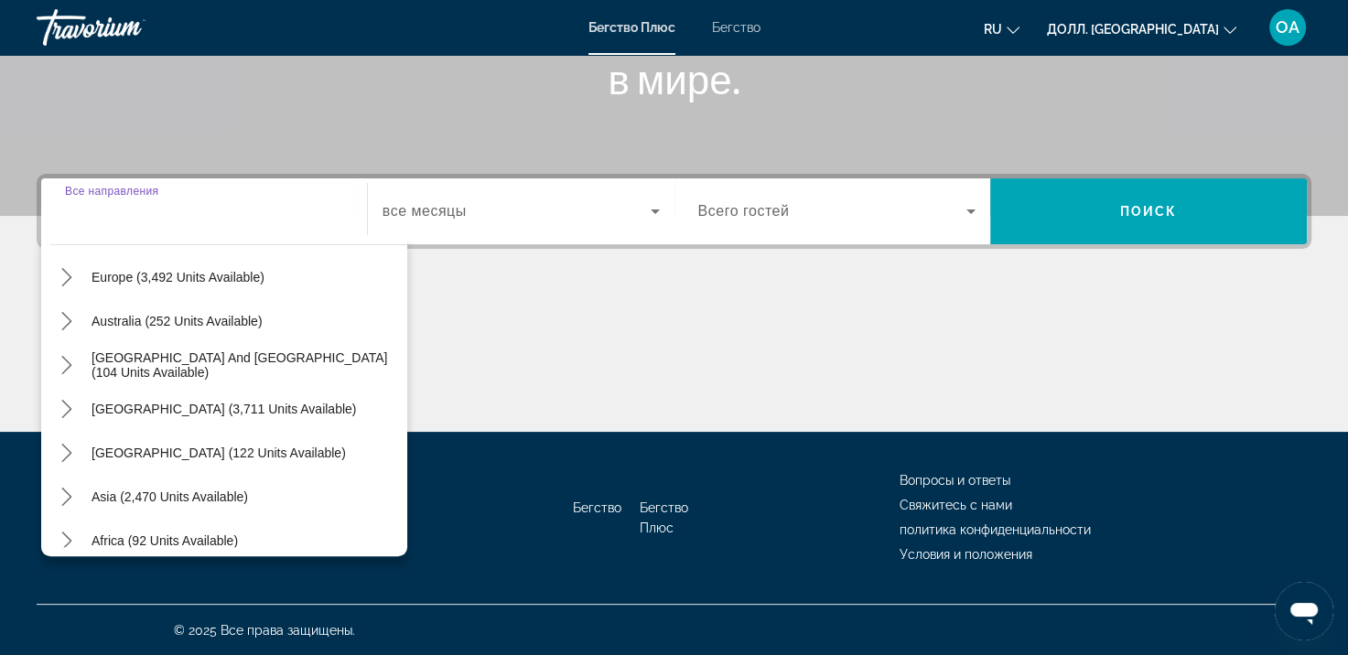
scroll to position [297, 0]
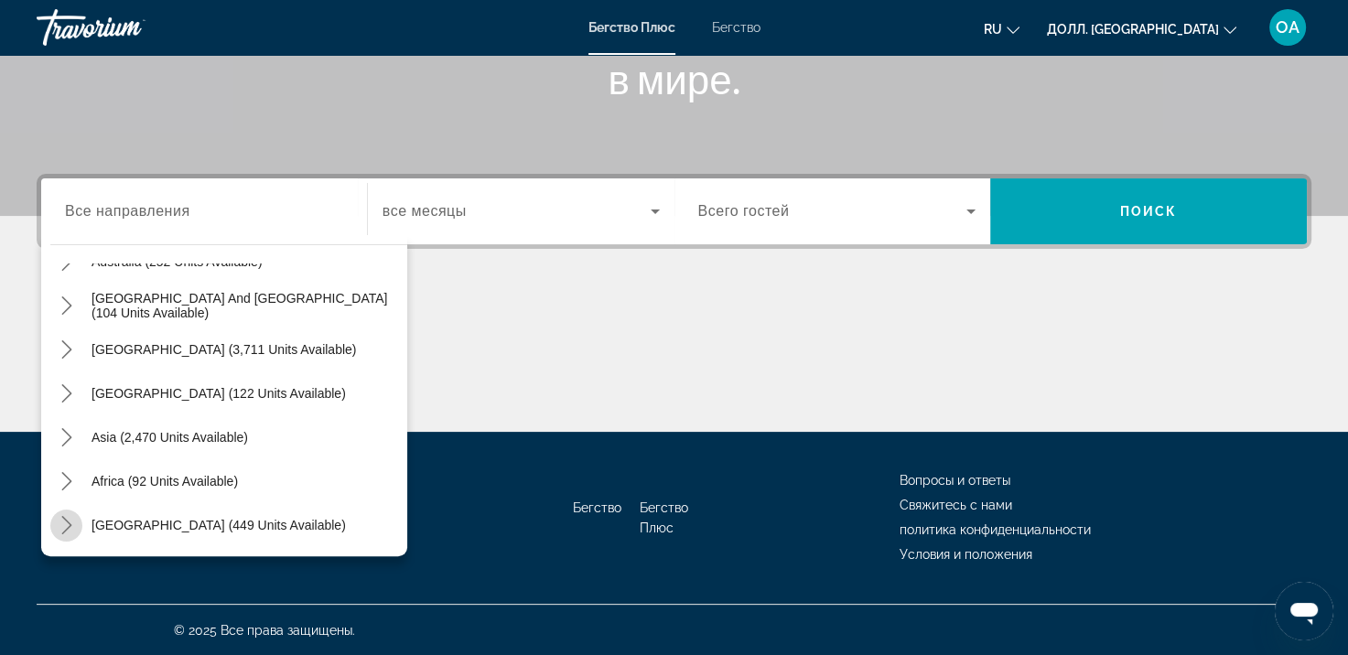
click at [59, 527] on icon "Toggle Middle East (449 units available) submenu" at bounding box center [67, 525] width 18 height 18
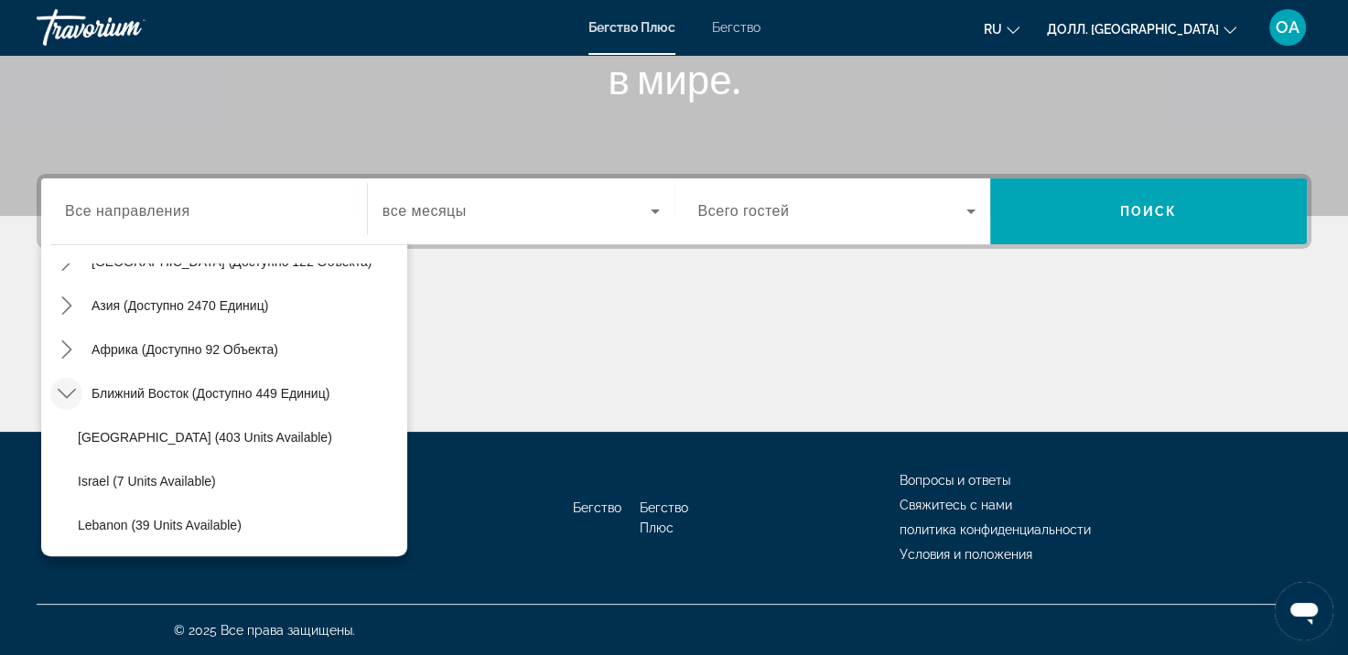
click at [736, 35] on div "Бегство Плюс Бегство RU English Español Français Italiano Português русский Дол…" at bounding box center [674, 28] width 1348 height 48
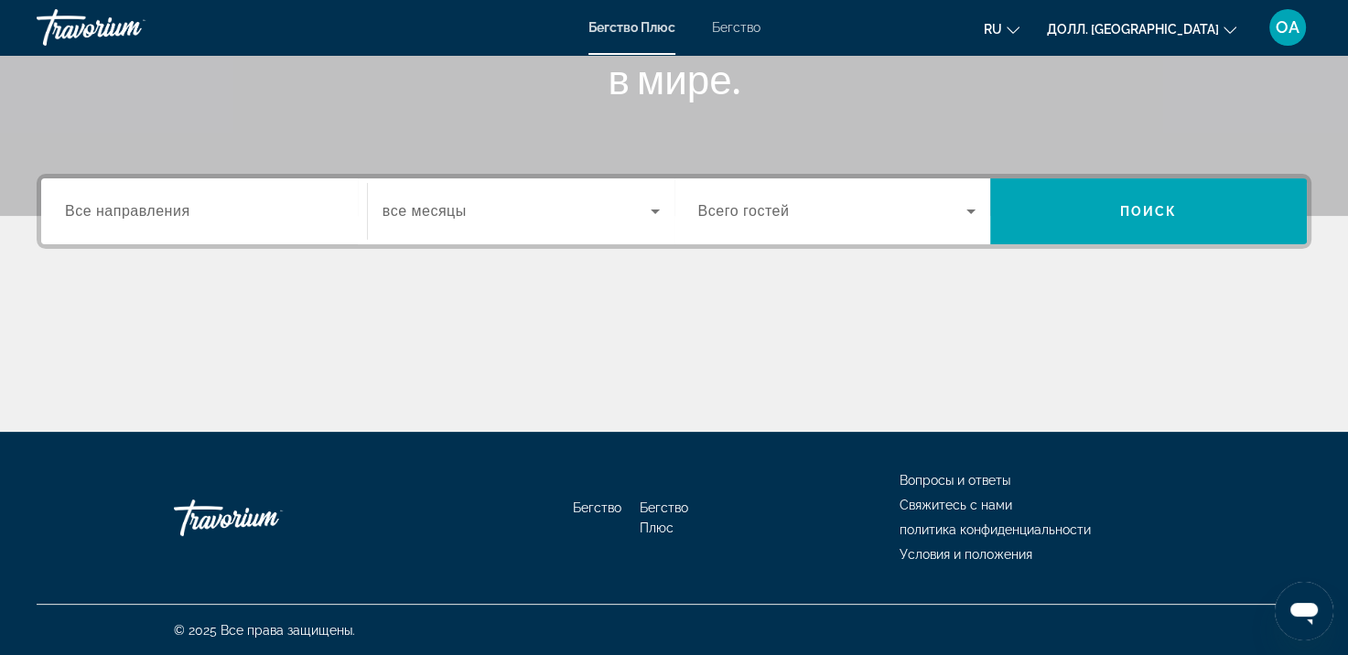
click at [729, 27] on ya-tr-span "Бегство" at bounding box center [736, 27] width 49 height 15
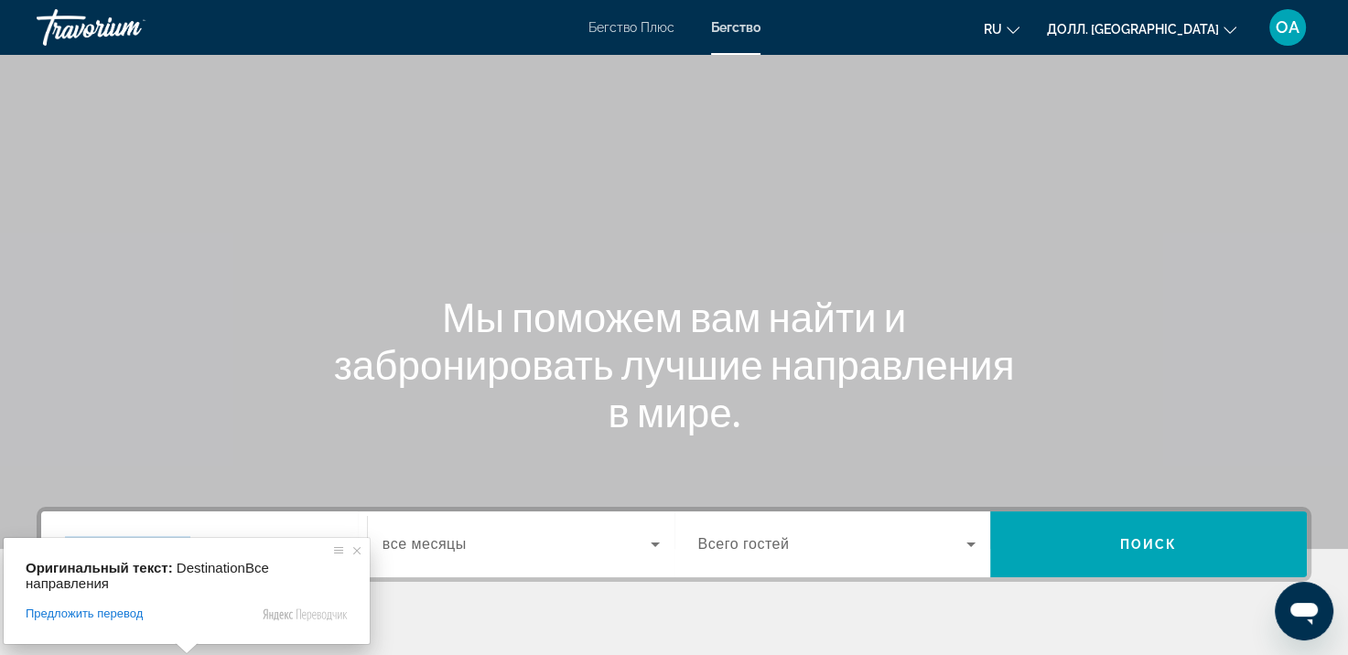
click at [163, 542] on body "Перейти к основному содержанию Бегство Плюс Бегство RU English Español Français…" at bounding box center [674, 327] width 1348 height 655
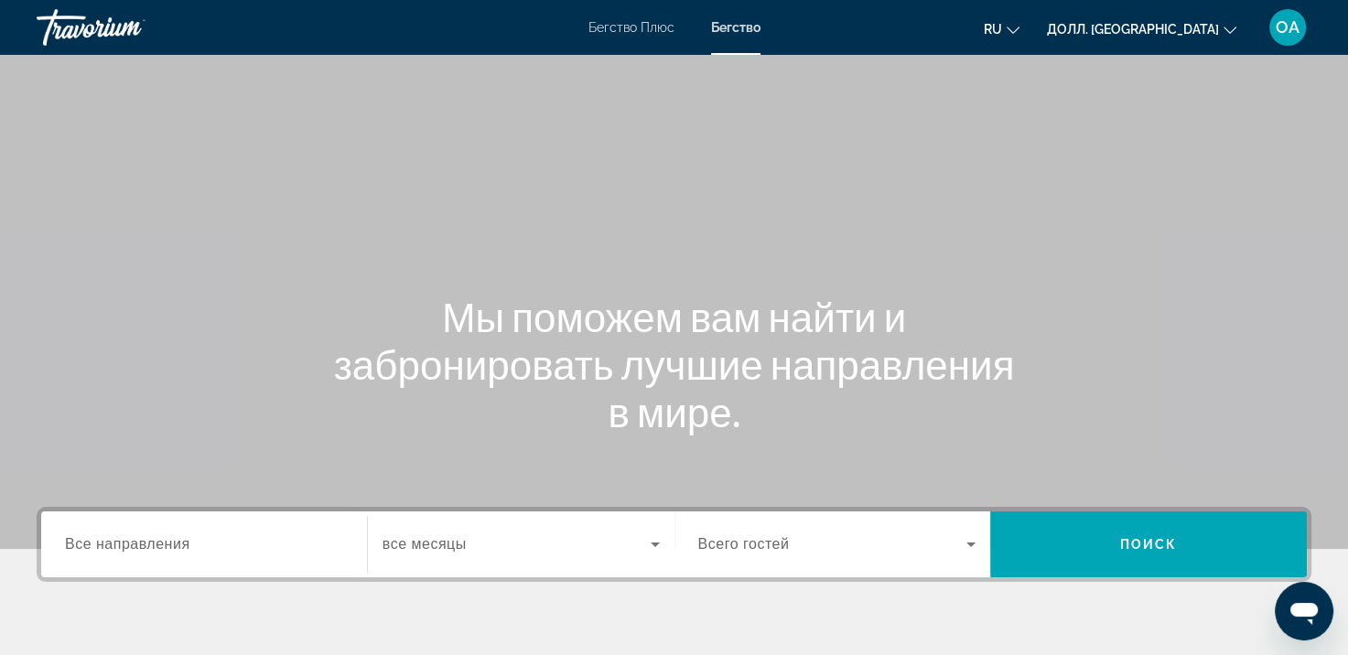
click at [163, 542] on ya-tr-span "Все направления" at bounding box center [127, 544] width 125 height 16
click at [163, 542] on input "Пункт назначения Все направления" at bounding box center [204, 546] width 278 height 22
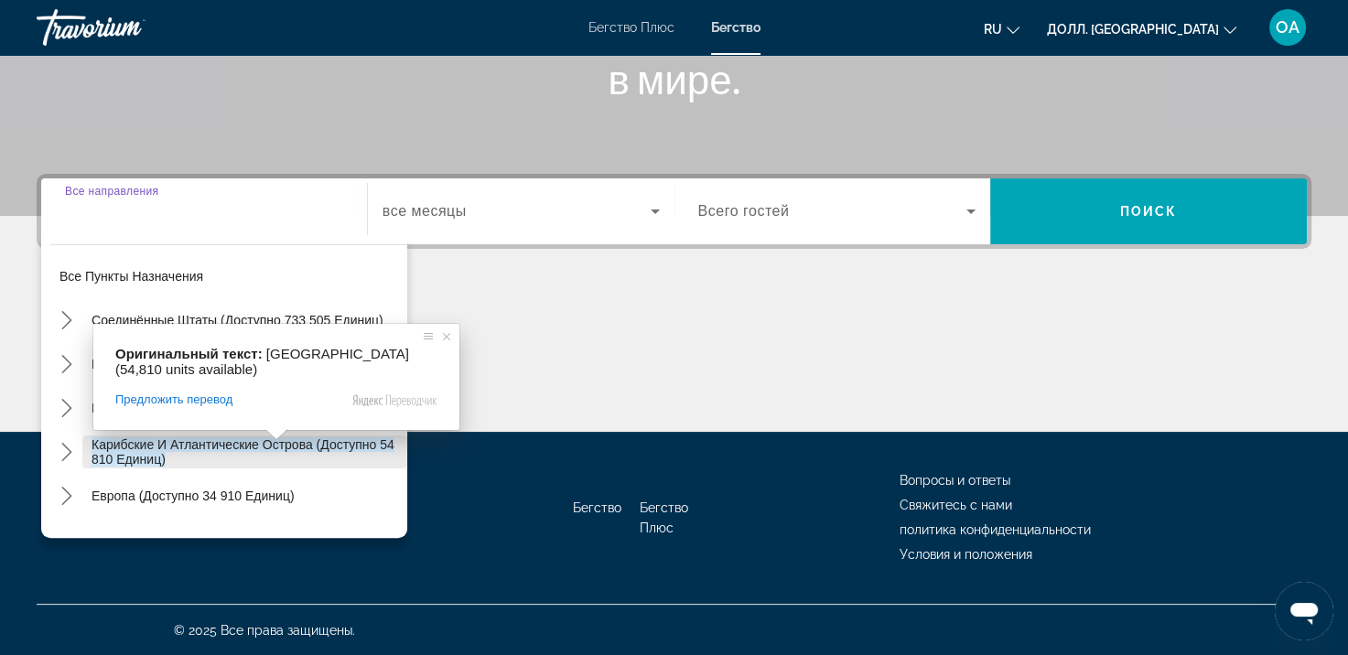
scroll to position [297, 0]
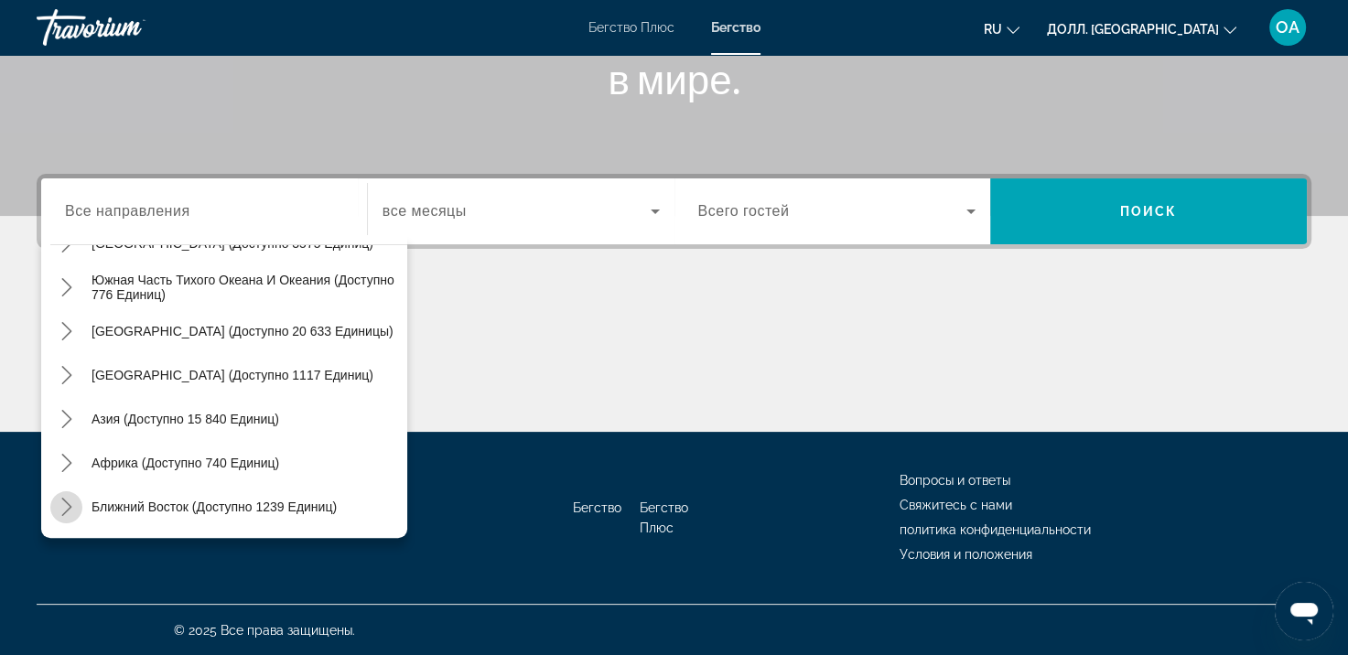
click at [66, 508] on icon "Переключить подменю «Ближний Восток» (доступно 1239 единиц)" at bounding box center [67, 507] width 18 height 18
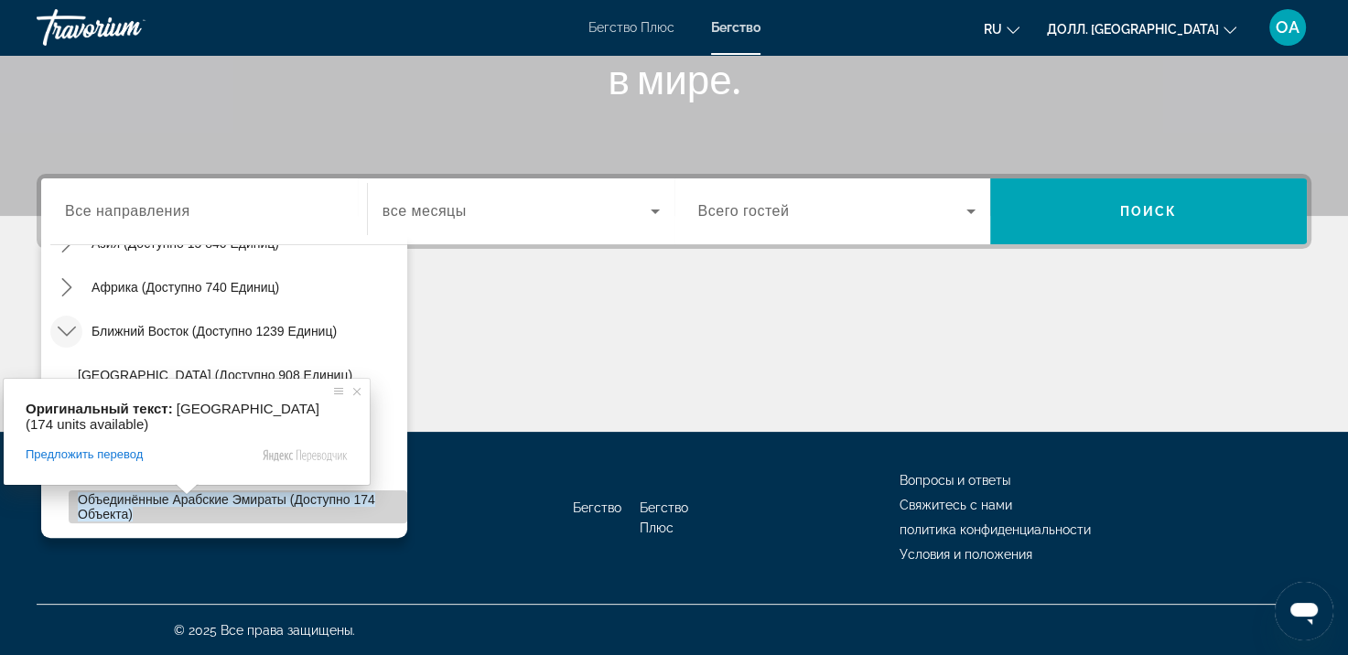
click at [263, 500] on ya-tr-span "Объединённые Арабские Эмираты (доступно 174 объекта)" at bounding box center [226, 506] width 297 height 29
type input "**********"
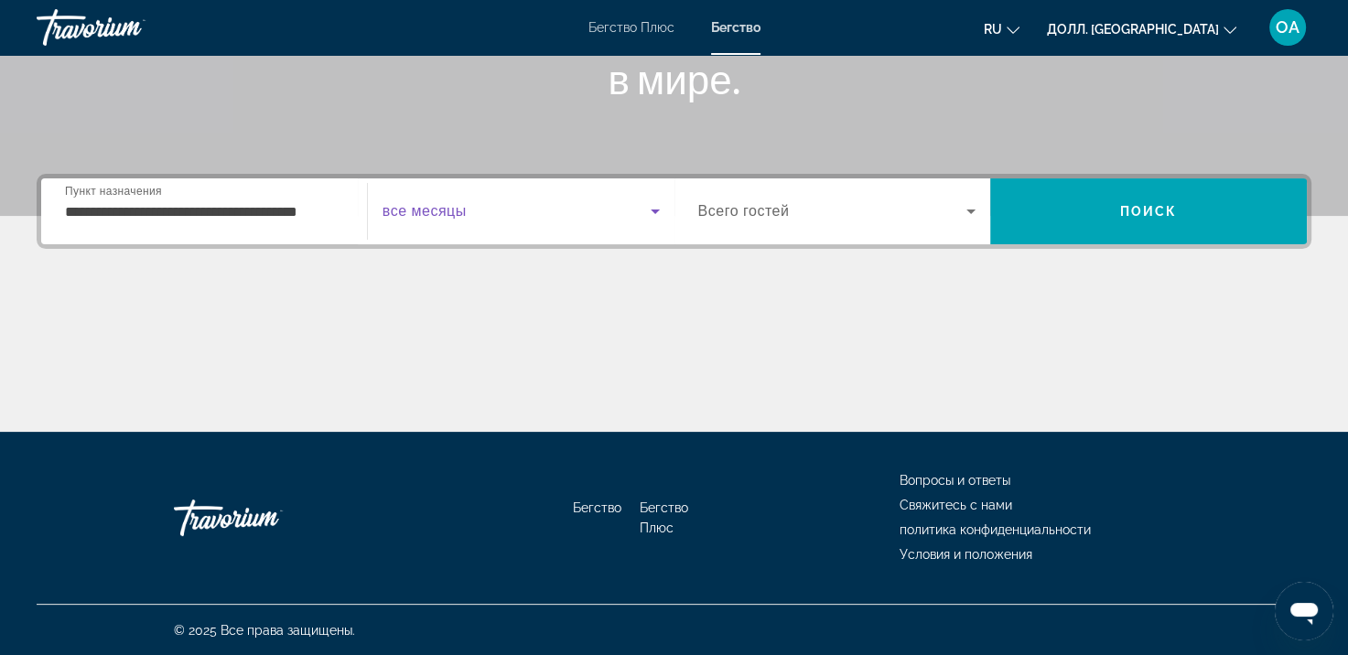
click at [611, 203] on span "Виджет поиска" at bounding box center [517, 211] width 268 height 22
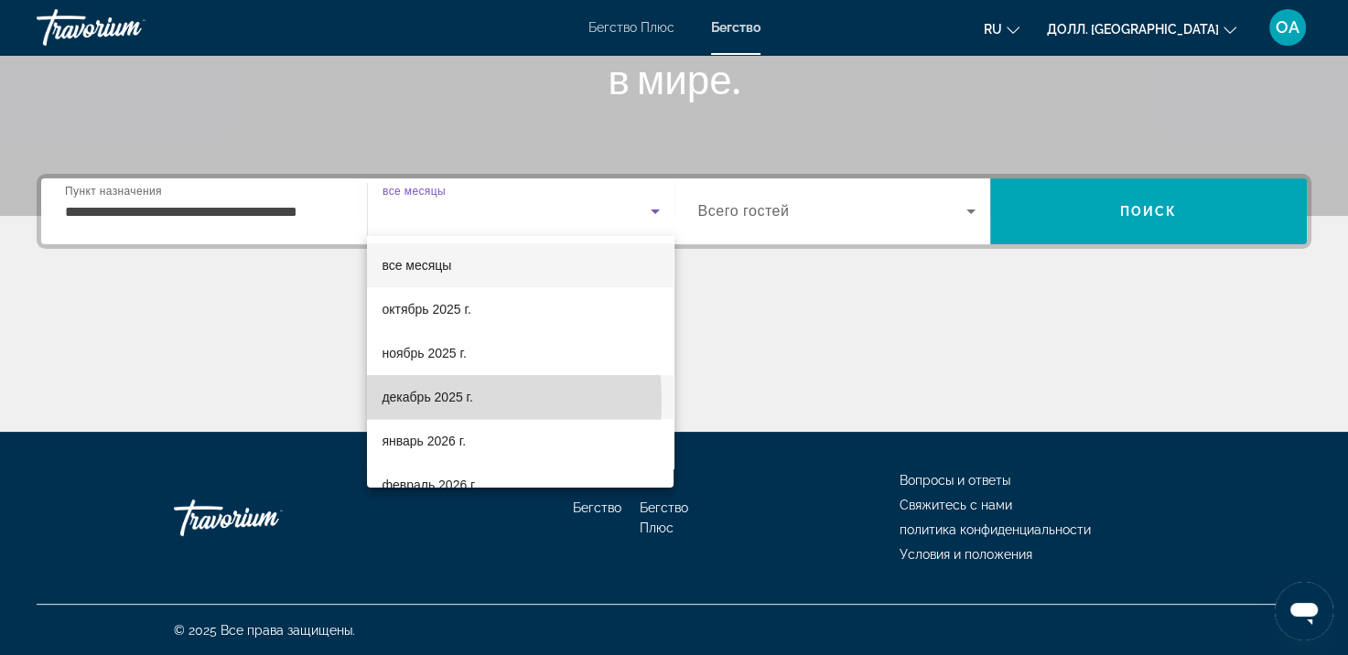
click at [399, 401] on ya-tr-span "декабрь 2025 г." at bounding box center [427, 397] width 91 height 15
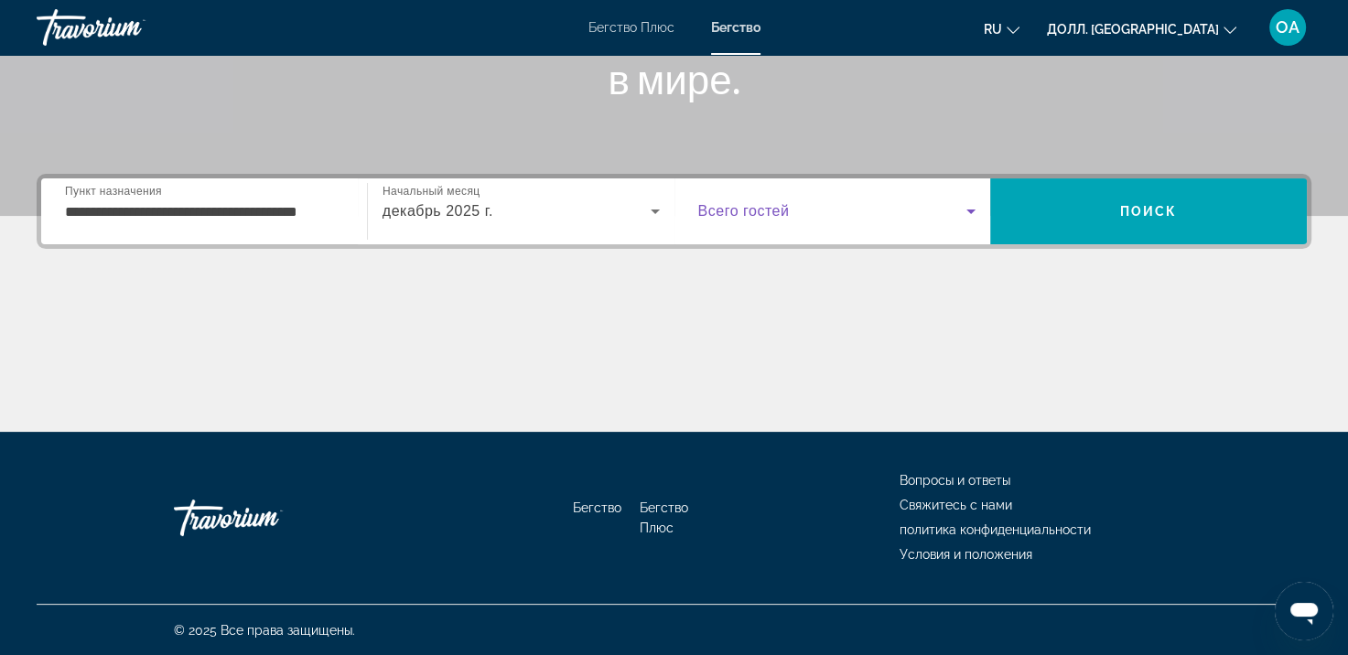
click at [974, 214] on icon "Виджет поиска" at bounding box center [971, 211] width 22 height 22
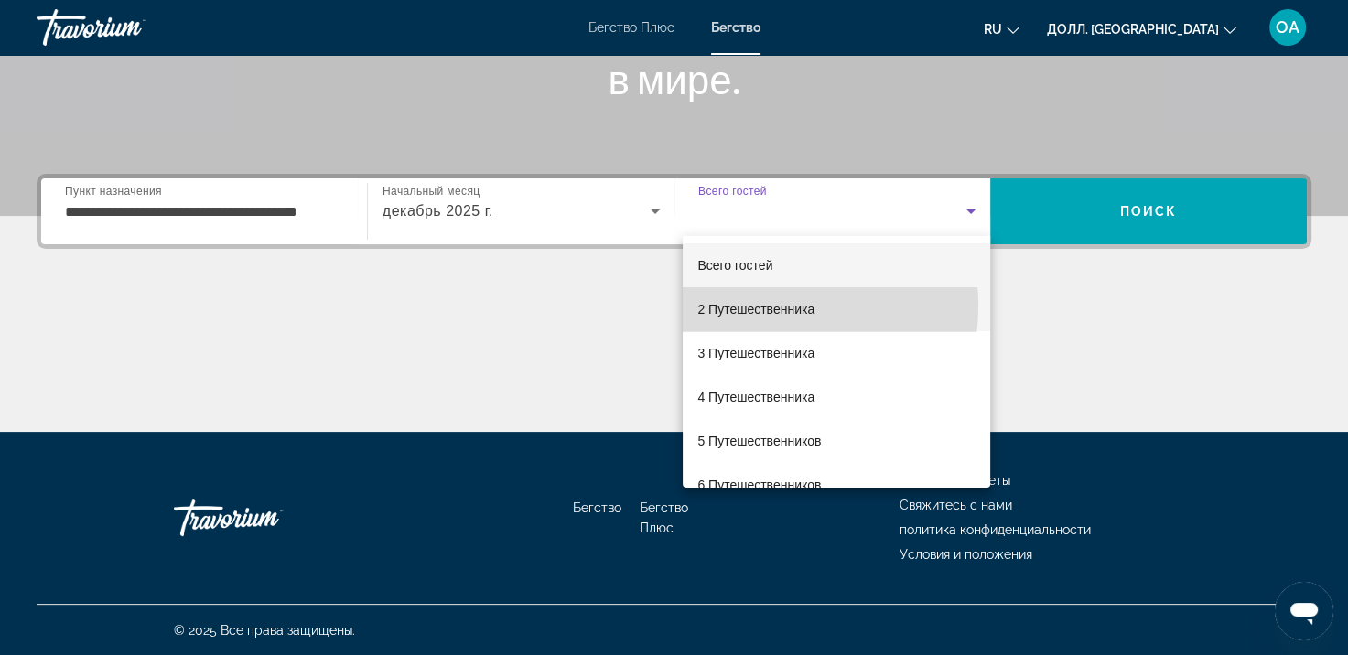
click at [754, 306] on ya-tr-span "2 Путешественника" at bounding box center [755, 309] width 117 height 15
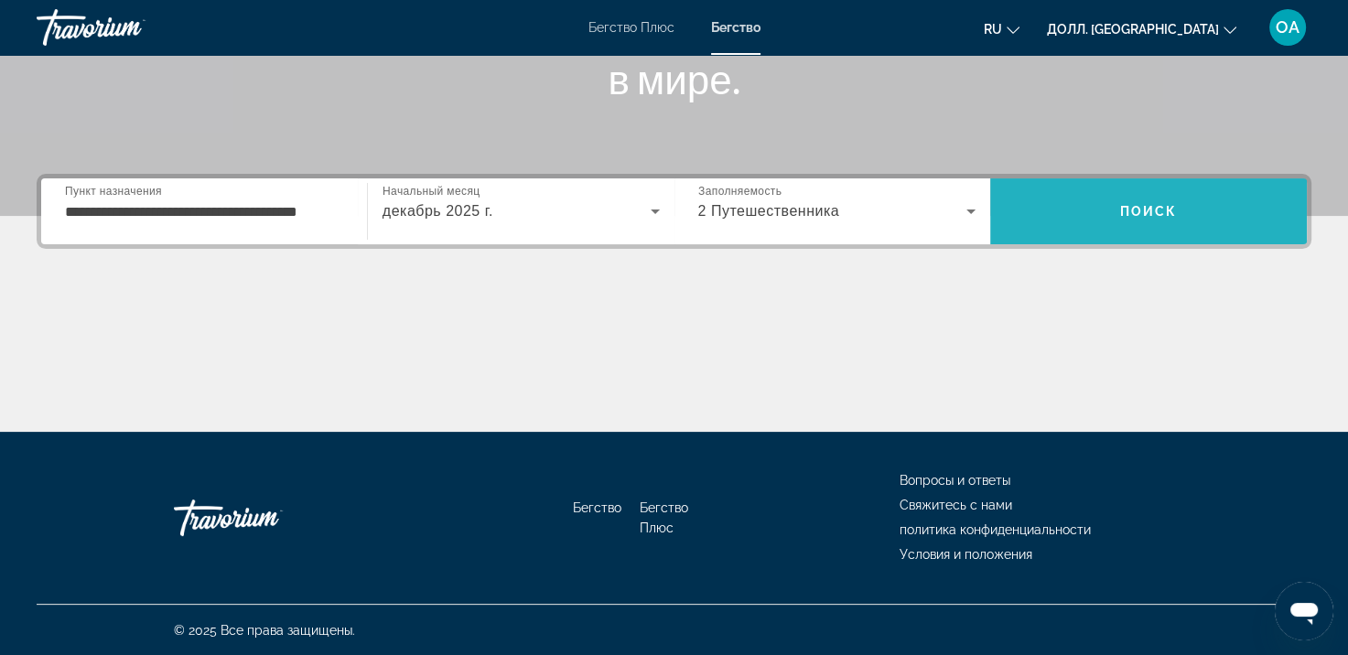
click at [1103, 218] on span "Поиск" at bounding box center [1148, 211] width 317 height 44
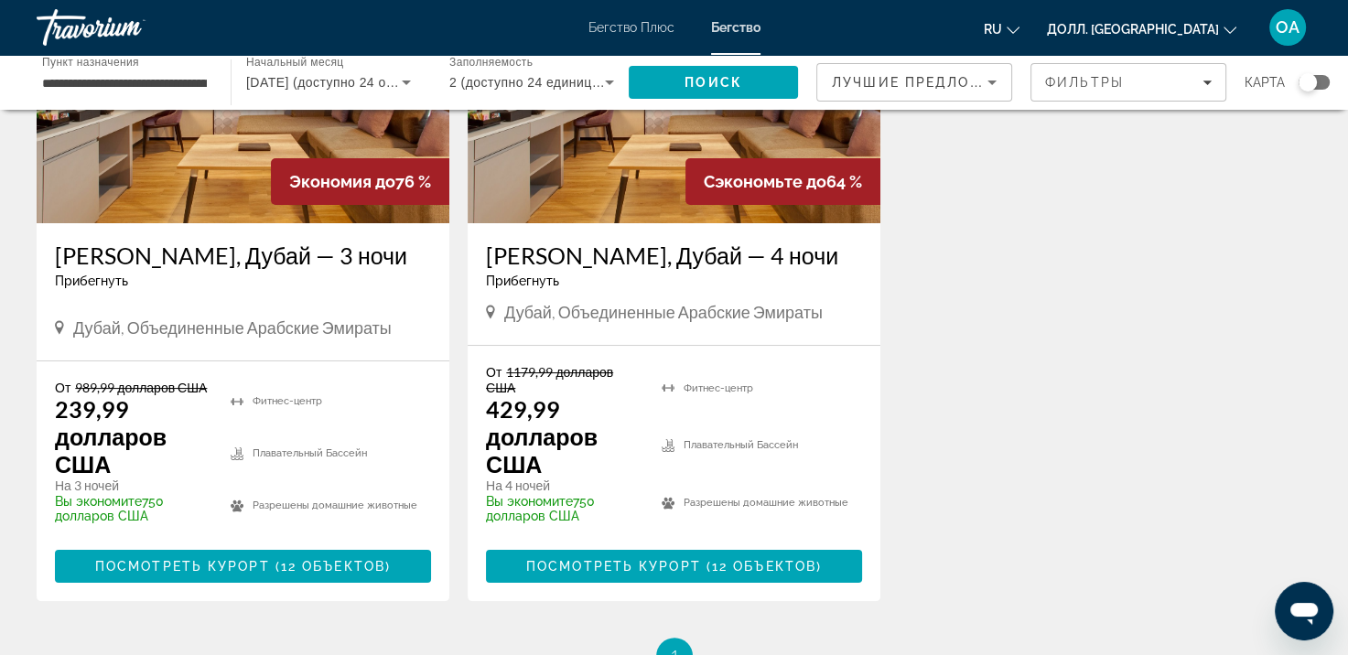
scroll to position [249, 0]
